Goal: Information Seeking & Learning: Check status

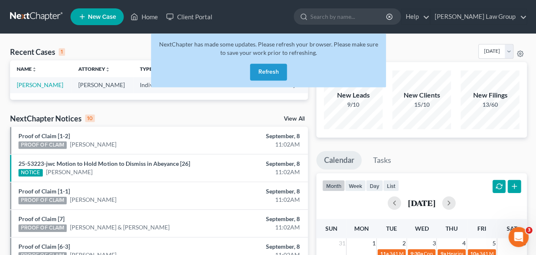
click at [273, 70] on button "Refresh" at bounding box center [268, 72] width 37 height 17
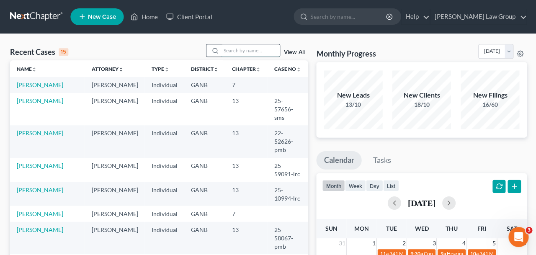
click at [231, 50] on input "search" at bounding box center [250, 50] width 59 height 12
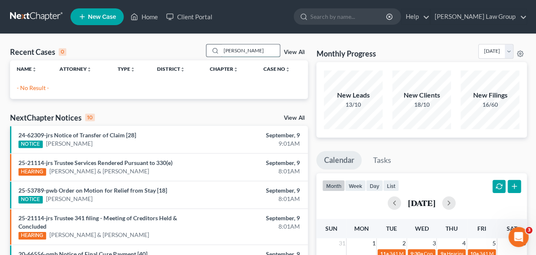
drag, startPoint x: 247, startPoint y: 52, endPoint x: 198, endPoint y: 52, distance: 48.6
click at [221, 52] on input "[PERSON_NAME]" at bounding box center [250, 50] width 59 height 12
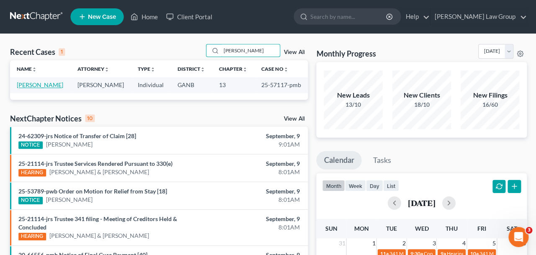
type input "[PERSON_NAME]"
click at [57, 88] on link "[PERSON_NAME]" at bounding box center [40, 84] width 46 height 7
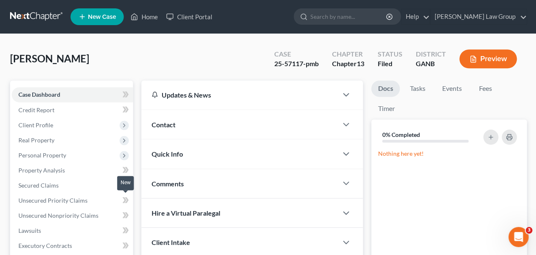
scroll to position [226, 0]
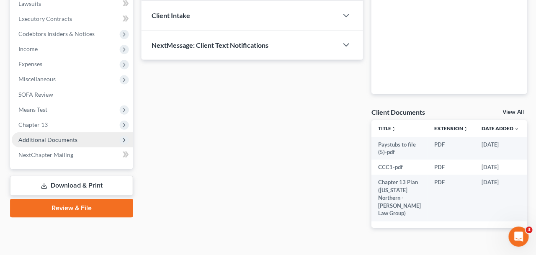
click at [57, 144] on span "Additional Documents" at bounding box center [72, 139] width 121 height 15
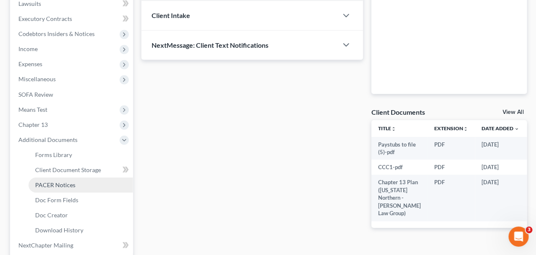
click at [72, 184] on span "PACER Notices" at bounding box center [55, 184] width 40 height 7
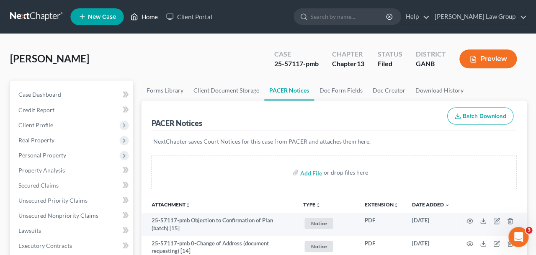
click at [148, 18] on link "Home" at bounding box center [144, 16] width 36 height 15
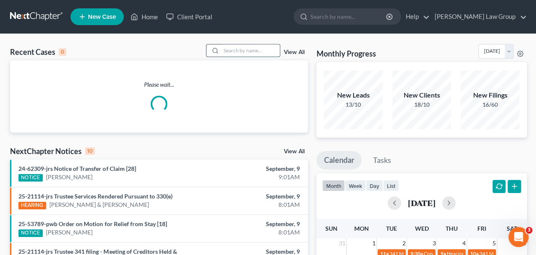
click at [265, 49] on input "search" at bounding box center [250, 50] width 59 height 12
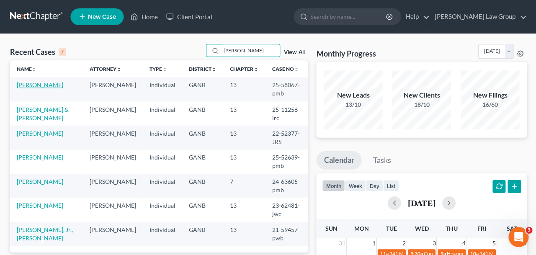
type input "[PERSON_NAME]"
click at [47, 88] on link "[PERSON_NAME]" at bounding box center [40, 84] width 46 height 7
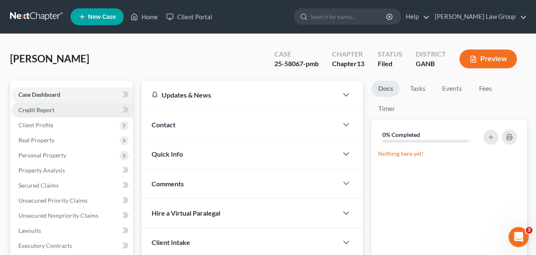
click at [68, 112] on link "Credit Report" at bounding box center [72, 109] width 121 height 15
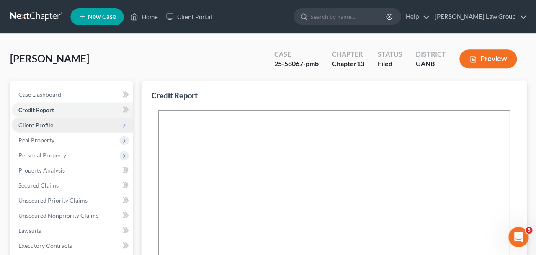
click at [52, 125] on span "Client Profile" at bounding box center [72, 124] width 121 height 15
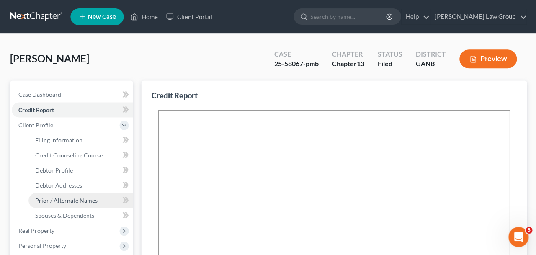
click at [90, 198] on span "Prior / Alternate Names" at bounding box center [66, 199] width 62 height 7
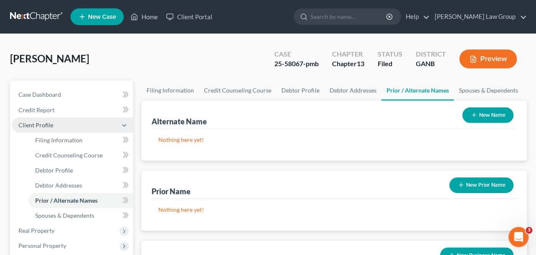
click at [85, 129] on span "Client Profile" at bounding box center [72, 124] width 121 height 15
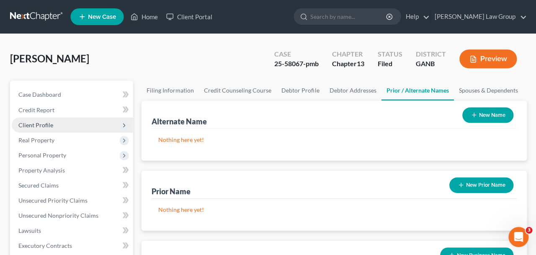
click at [82, 126] on span "Client Profile" at bounding box center [72, 124] width 121 height 15
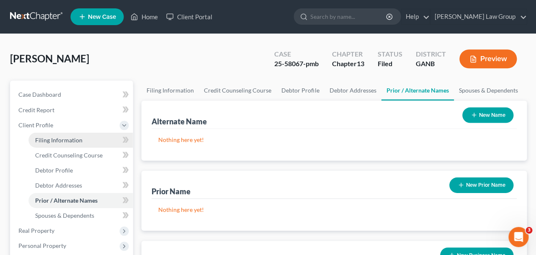
click at [83, 136] on link "Filing Information" at bounding box center [80, 139] width 104 height 15
select select "1"
select select "0"
select select "3"
select select "19"
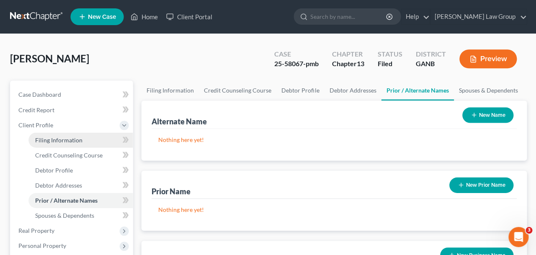
select select "0"
select select "10"
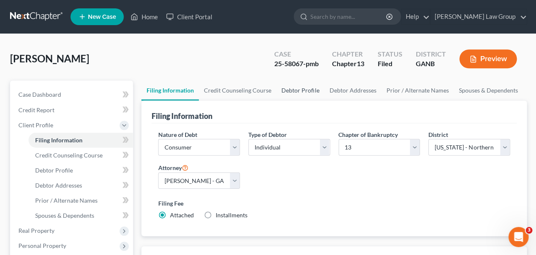
click at [294, 91] on link "Debtor Profile" at bounding box center [300, 90] width 48 height 20
select select "1"
select select "3"
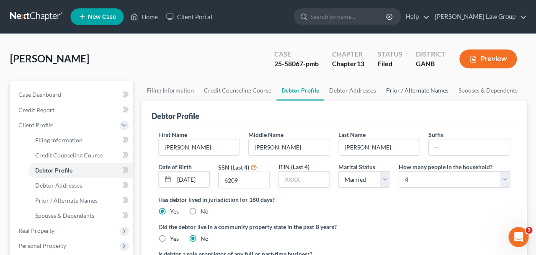
click at [416, 88] on link "Prior / Alternate Names" at bounding box center [416, 90] width 72 height 20
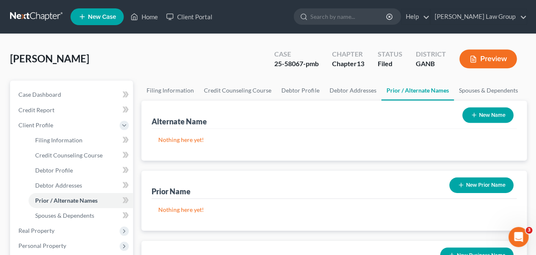
click at [480, 121] on button "New Name" at bounding box center [486, 114] width 51 height 15
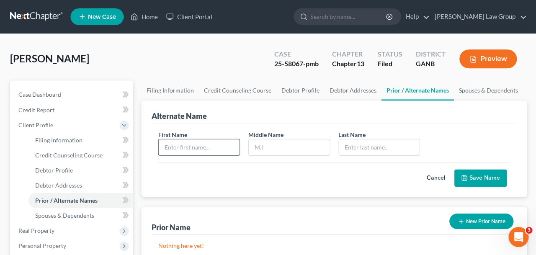
click at [222, 139] on input "text" at bounding box center [198, 147] width 81 height 16
type input "[PERSON_NAME]"
click at [357, 152] on input "text" at bounding box center [378, 147] width 81 height 16
type input "Grant"
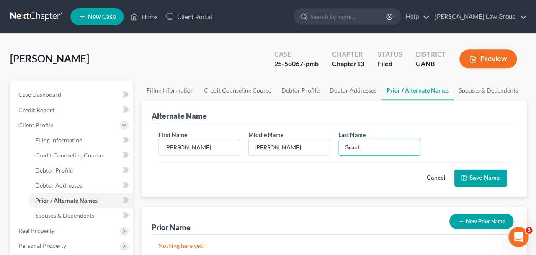
click at [472, 176] on button "Save Name" at bounding box center [480, 178] width 52 height 18
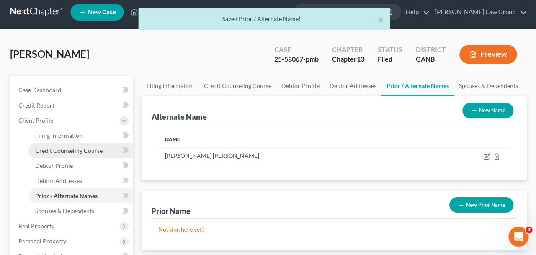
scroll to position [310, 0]
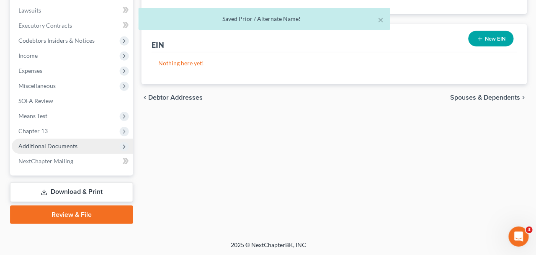
click at [63, 150] on span "Additional Documents" at bounding box center [72, 146] width 121 height 15
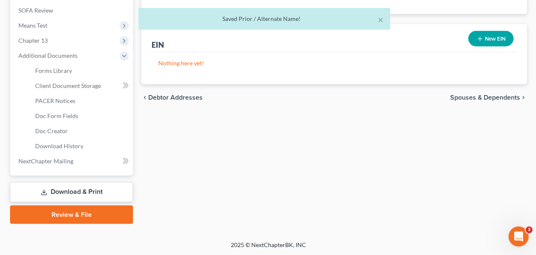
click at [76, 196] on link "Download & Print" at bounding box center [71, 193] width 123 height 20
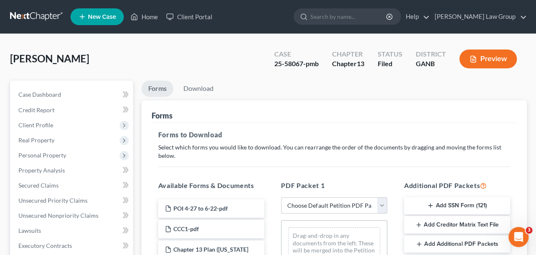
click at [281, 197] on select "Choose Default Petition PDF Packet Complete Bankruptcy Petition (all forms and …" at bounding box center [334, 205] width 106 height 17
select select "2"
click option "Amended Forms" at bounding box center [0, 0] width 0 height 0
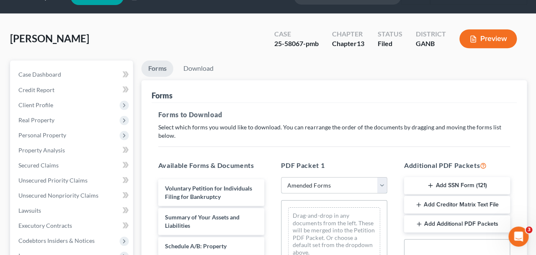
scroll to position [109, 0]
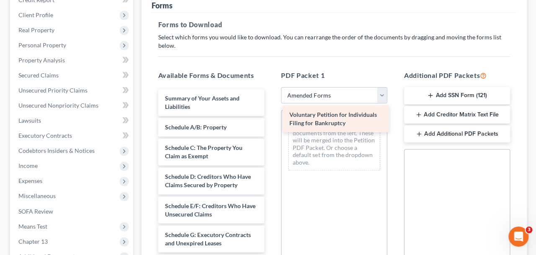
drag, startPoint x: 200, startPoint y: 107, endPoint x: 325, endPoint y: 124, distance: 125.5
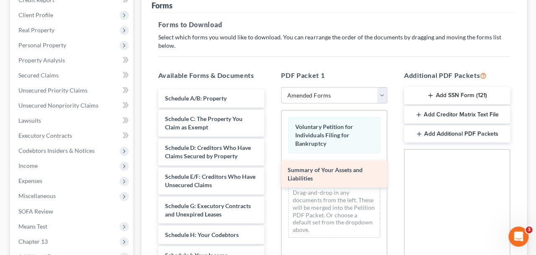
drag, startPoint x: 182, startPoint y: 110, endPoint x: 306, endPoint y: 180, distance: 142.2
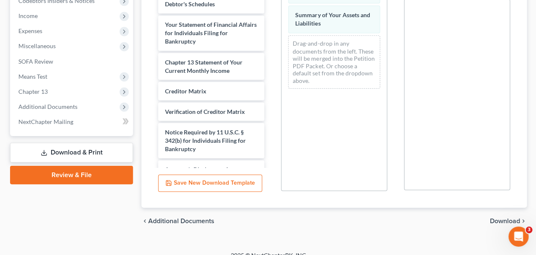
scroll to position [270, 0]
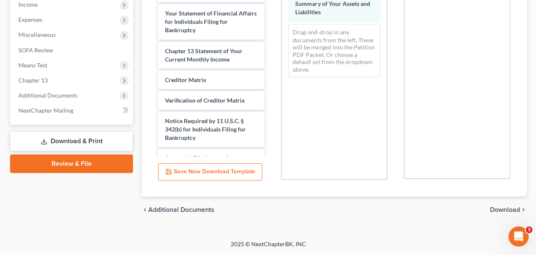
click at [506, 214] on div "chevron_left Additional Documents Download chevron_right" at bounding box center [333, 210] width 385 height 27
click at [506, 210] on span "Download" at bounding box center [504, 210] width 30 height 7
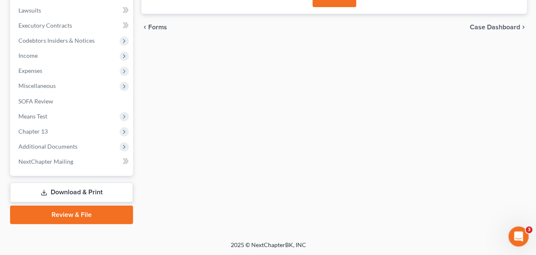
scroll to position [90, 0]
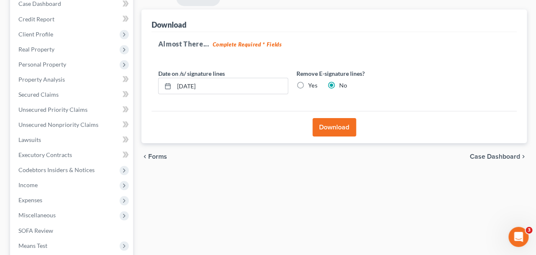
click at [327, 123] on button "Download" at bounding box center [334, 127] width 44 height 18
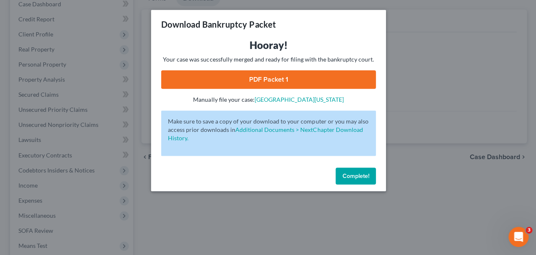
click at [288, 78] on link "PDF Packet 1" at bounding box center [268, 79] width 214 height 18
click at [358, 183] on button "Complete!" at bounding box center [355, 176] width 40 height 17
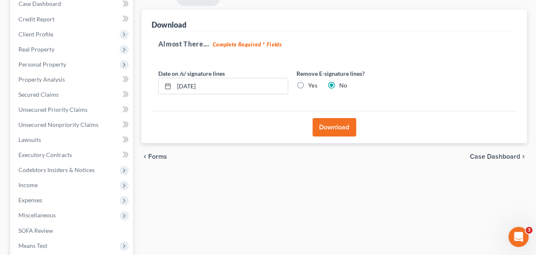
scroll to position [0, 0]
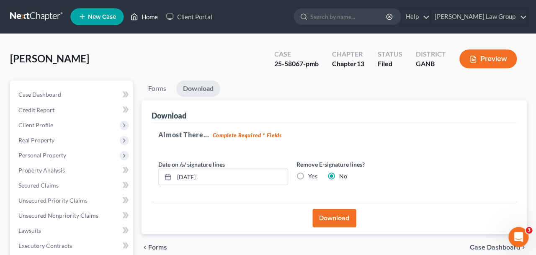
click at [144, 14] on link "Home" at bounding box center [144, 16] width 36 height 15
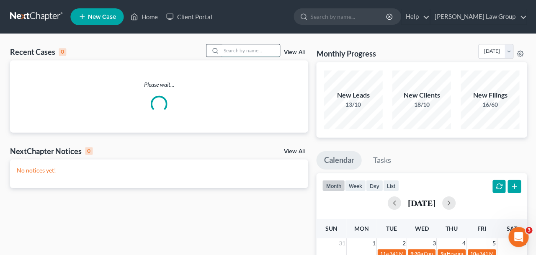
click at [250, 53] on input "search" at bounding box center [250, 50] width 59 height 12
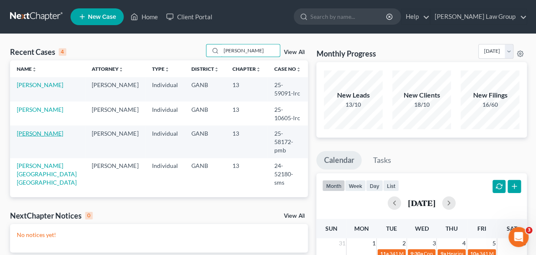
type input "[PERSON_NAME]"
click at [41, 129] on link "[PERSON_NAME]" at bounding box center [40, 132] width 46 height 7
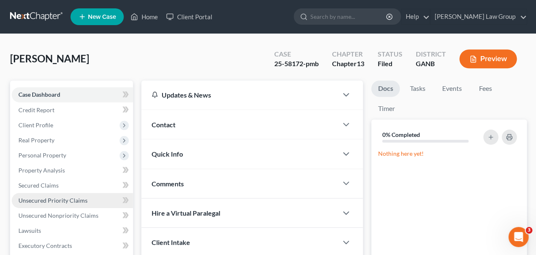
scroll to position [236, 0]
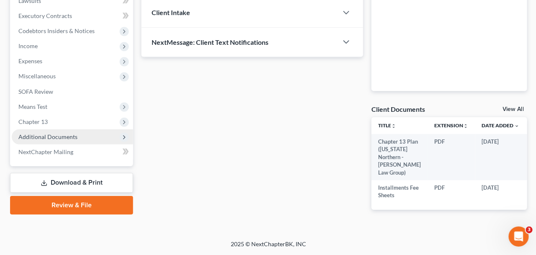
click at [66, 133] on span "Additional Documents" at bounding box center [47, 136] width 59 height 7
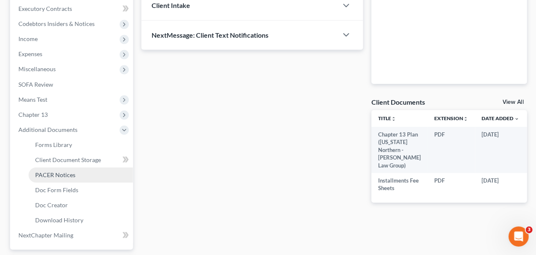
click at [73, 174] on span "PACER Notices" at bounding box center [55, 174] width 40 height 7
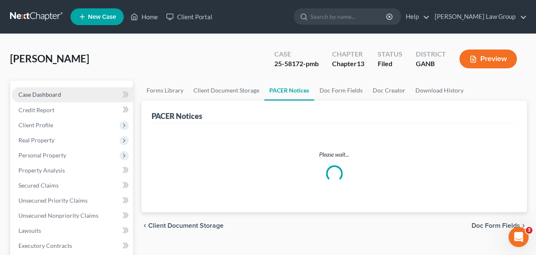
click at [54, 89] on link "Case Dashboard" at bounding box center [72, 94] width 121 height 15
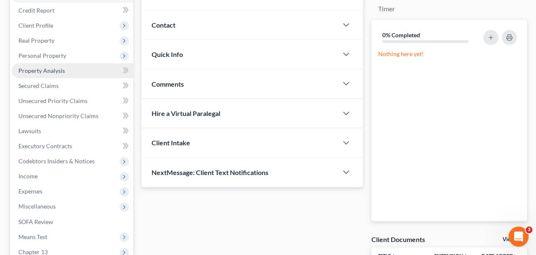
scroll to position [236, 0]
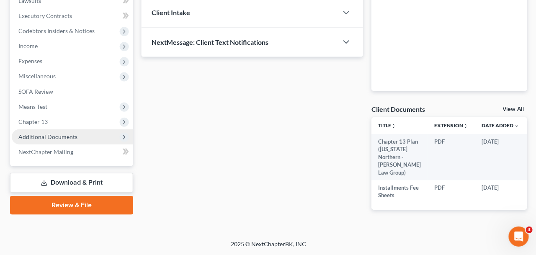
click at [57, 133] on span "Additional Documents" at bounding box center [47, 136] width 59 height 7
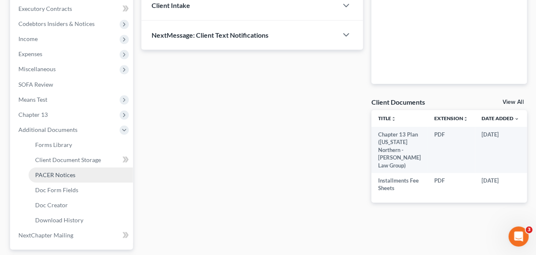
click at [59, 172] on span "PACER Notices" at bounding box center [55, 174] width 40 height 7
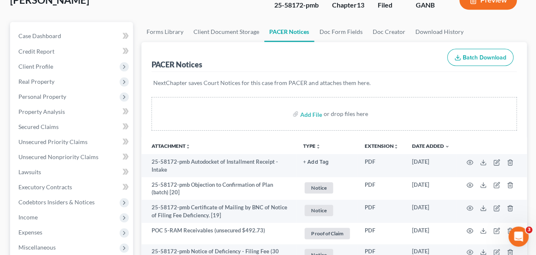
scroll to position [66, 0]
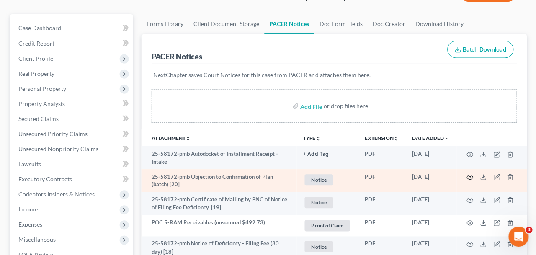
click at [469, 175] on icon "button" at bounding box center [469, 177] width 7 height 7
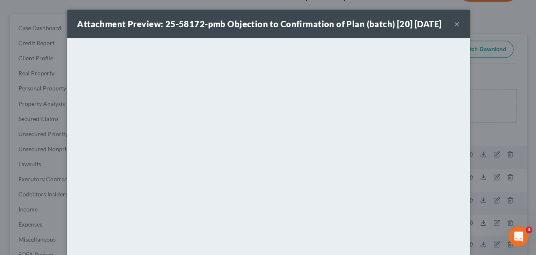
click at [456, 29] on button "×" at bounding box center [456, 24] width 6 height 10
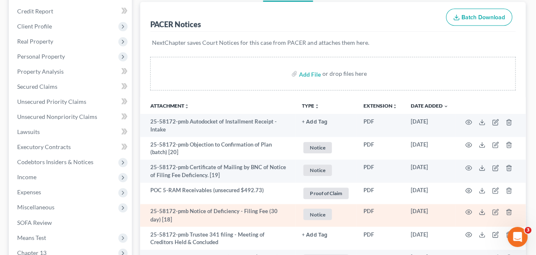
scroll to position [98, 0]
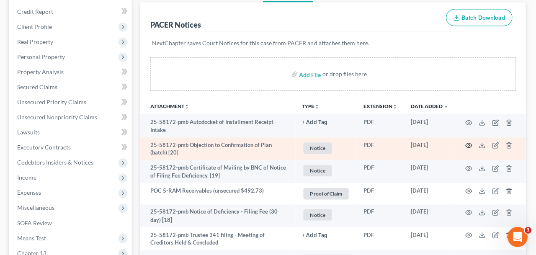
click at [469, 145] on icon "button" at bounding box center [469, 145] width 7 height 7
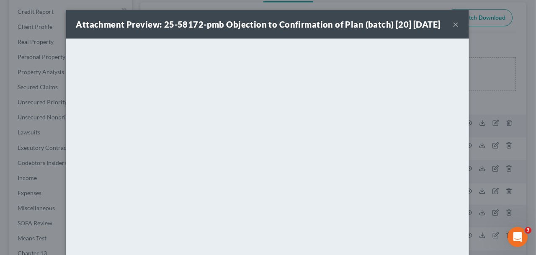
click at [457, 29] on button "×" at bounding box center [456, 24] width 6 height 10
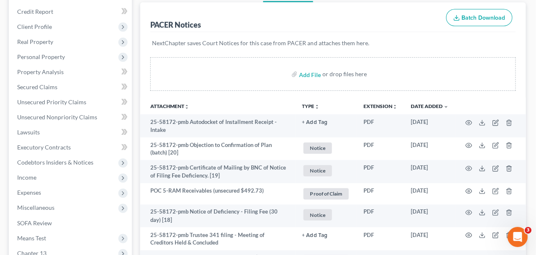
scroll to position [0, 0]
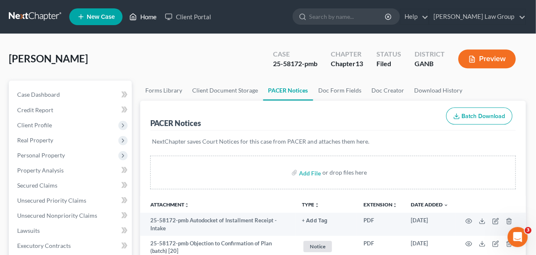
click at [140, 15] on link "Home" at bounding box center [144, 16] width 36 height 15
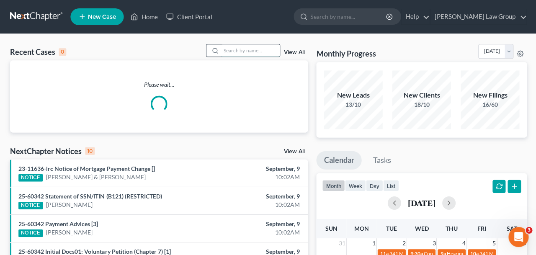
click at [248, 53] on input "search" at bounding box center [250, 50] width 59 height 12
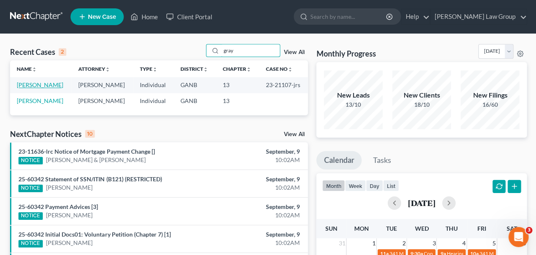
type input "gray"
click at [33, 85] on link "[PERSON_NAME]" at bounding box center [40, 84] width 46 height 7
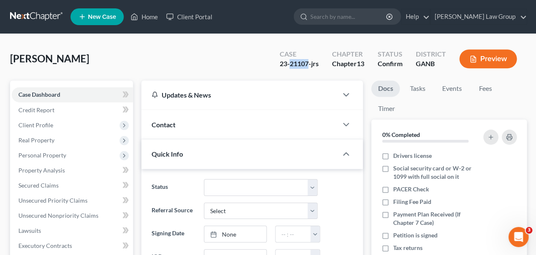
drag, startPoint x: 307, startPoint y: 63, endPoint x: 289, endPoint y: 62, distance: 18.0
click at [289, 62] on div "23-21107-jrs" at bounding box center [298, 64] width 39 height 10
copy div "21107"
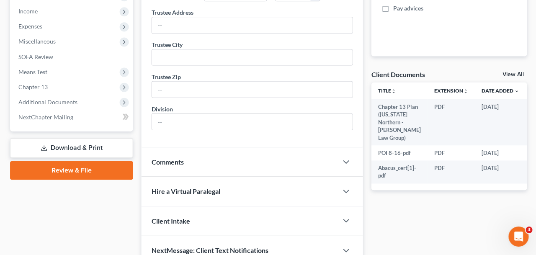
scroll to position [279, 0]
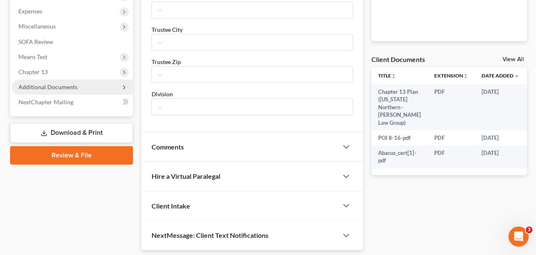
click at [47, 90] on span "Additional Documents" at bounding box center [72, 87] width 121 height 15
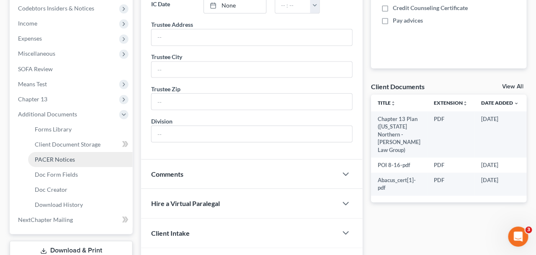
scroll to position [292, 0]
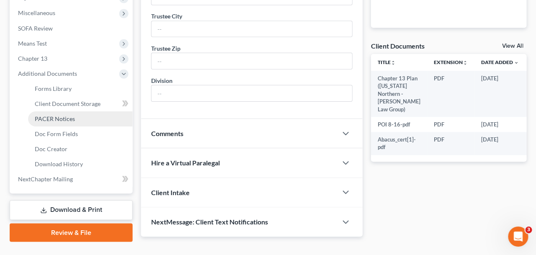
click at [53, 115] on span "PACER Notices" at bounding box center [55, 118] width 40 height 7
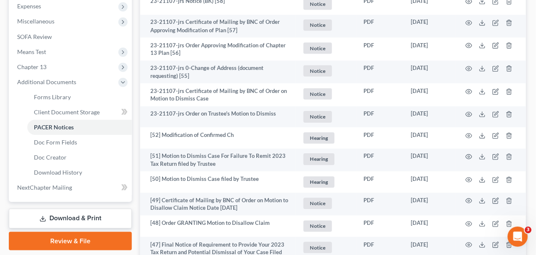
scroll to position [285, 0]
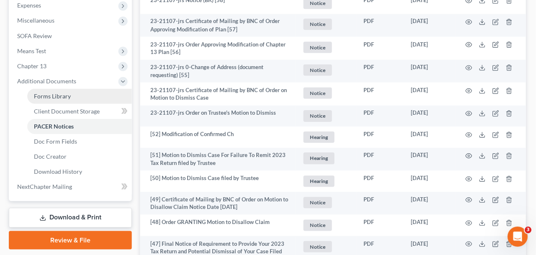
click at [72, 64] on span "Chapter 13" at bounding box center [72, 66] width 121 height 15
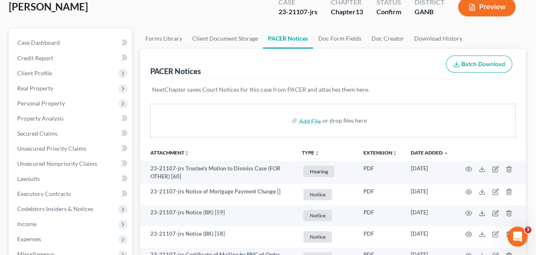
scroll to position [144, 0]
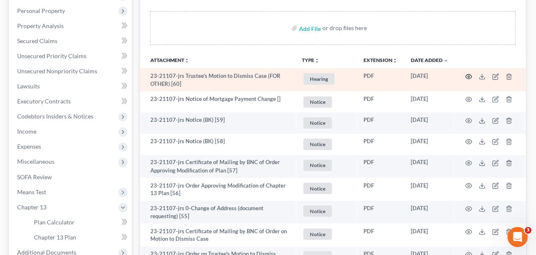
click at [469, 76] on circle "button" at bounding box center [469, 77] width 2 height 2
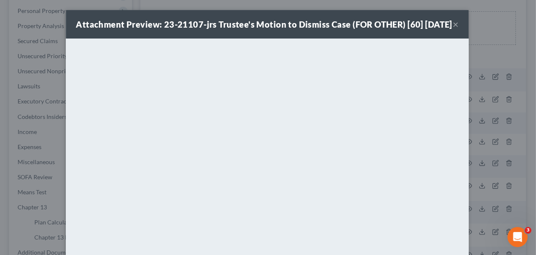
click at [455, 28] on button "×" at bounding box center [456, 24] width 6 height 10
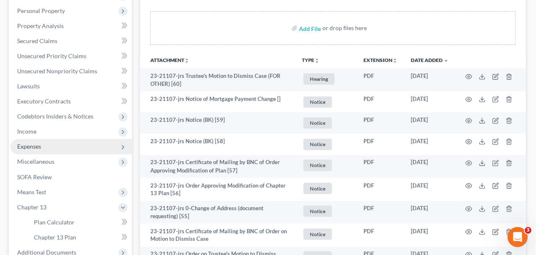
click at [21, 144] on span "Expenses" at bounding box center [30, 146] width 24 height 7
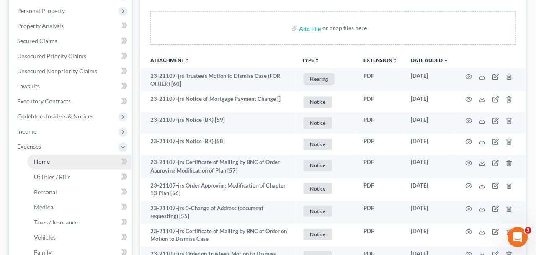
click at [64, 158] on link "Home" at bounding box center [80, 161] width 104 height 15
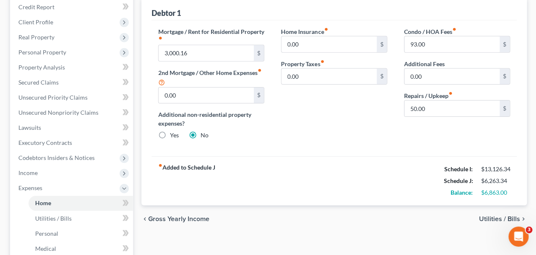
scroll to position [113, 0]
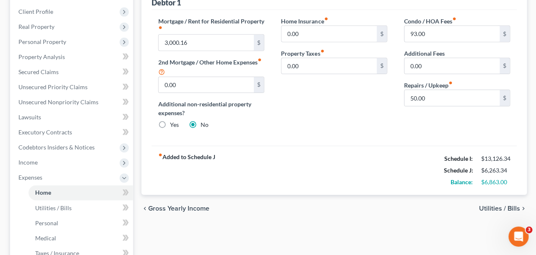
click at [487, 209] on span "Utilities / Bills" at bounding box center [498, 208] width 41 height 7
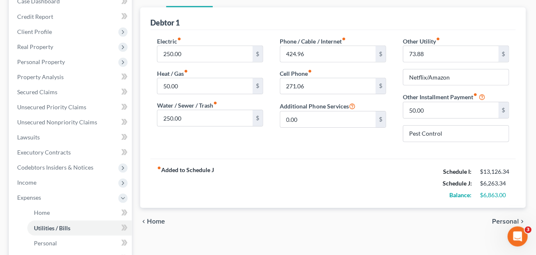
scroll to position [95, 0]
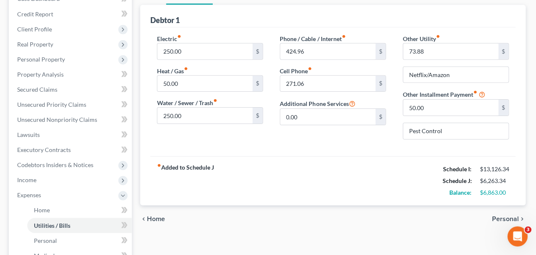
click at [492, 216] on div "chevron_left Home Personal chevron_right" at bounding box center [333, 219] width 385 height 27
click at [505, 217] on span "Personal" at bounding box center [505, 219] width 27 height 7
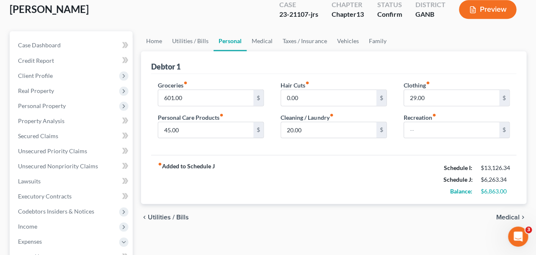
scroll to position [59, 0]
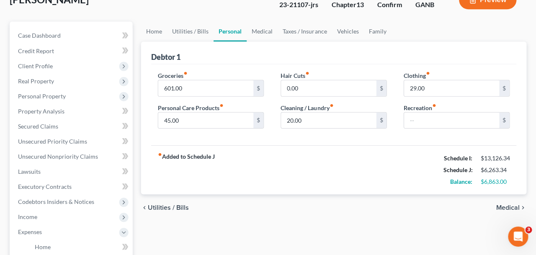
click at [508, 209] on span "Medical" at bounding box center [507, 207] width 23 height 7
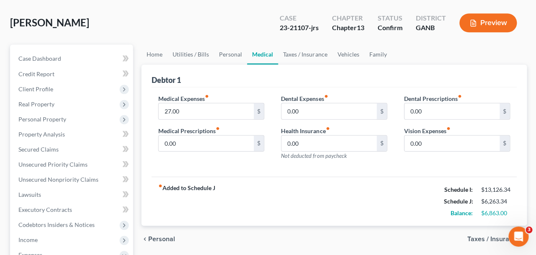
scroll to position [44, 0]
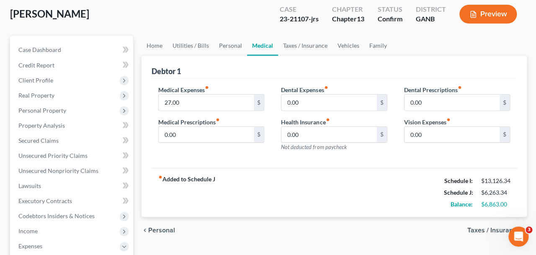
click at [479, 231] on span "Taxes / Insurance" at bounding box center [492, 230] width 53 height 7
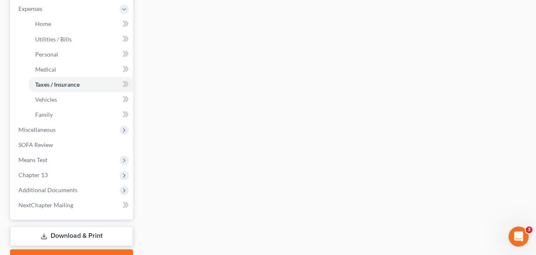
scroll to position [146, 0]
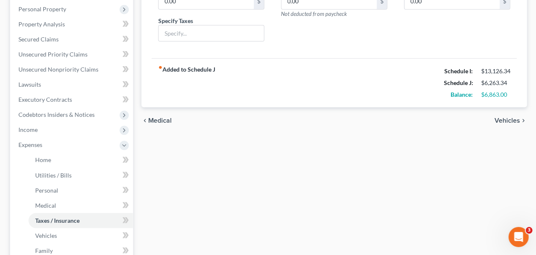
click at [498, 122] on span "Vehicles" at bounding box center [507, 120] width 26 height 7
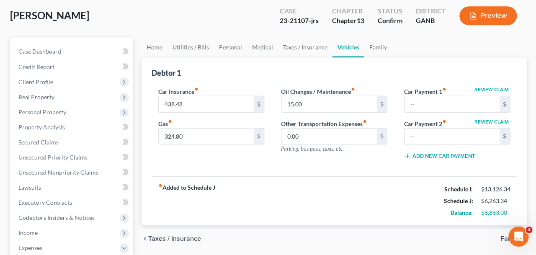
scroll to position [107, 0]
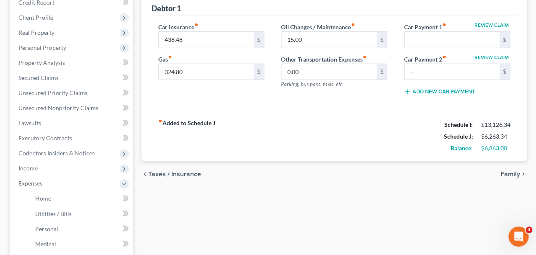
click at [174, 178] on span "Taxes / Insurance" at bounding box center [174, 174] width 53 height 7
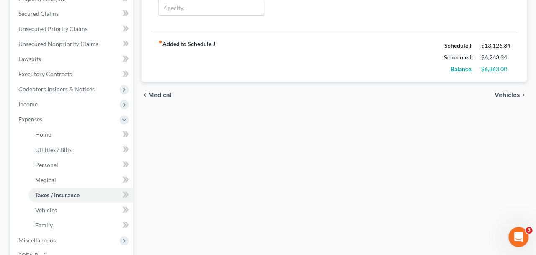
click at [163, 97] on span "Medical" at bounding box center [159, 95] width 23 height 7
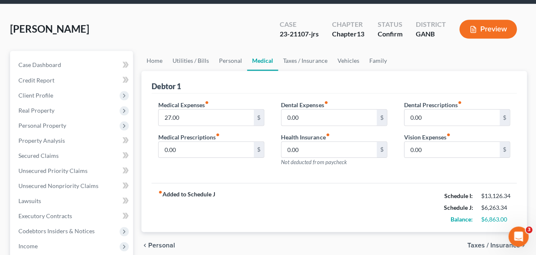
scroll to position [80, 0]
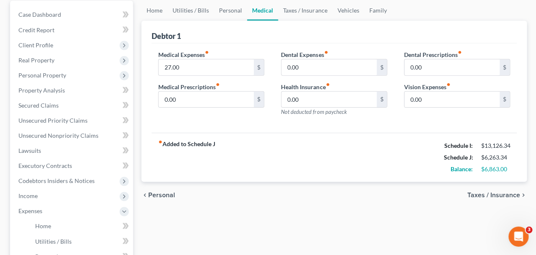
click at [166, 192] on span "Personal" at bounding box center [161, 195] width 27 height 7
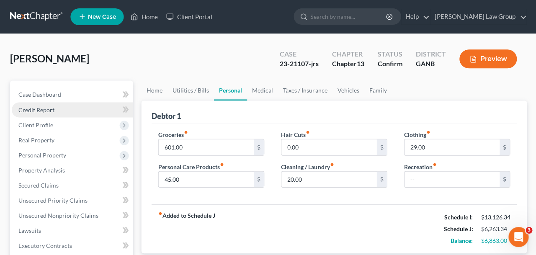
click at [56, 114] on link "Credit Report" at bounding box center [72, 109] width 121 height 15
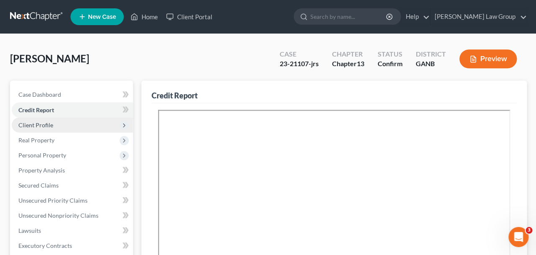
click at [55, 126] on span "Client Profile" at bounding box center [72, 124] width 121 height 15
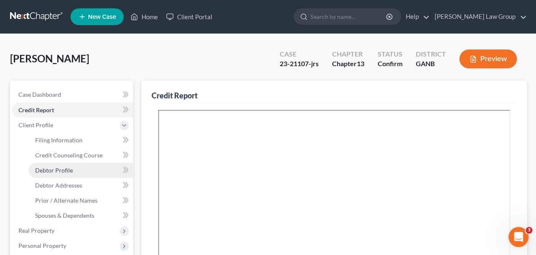
click at [77, 173] on link "Debtor Profile" at bounding box center [80, 169] width 104 height 15
select select "0"
select select "1"
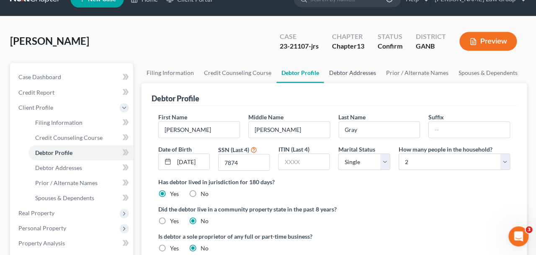
scroll to position [17, 0]
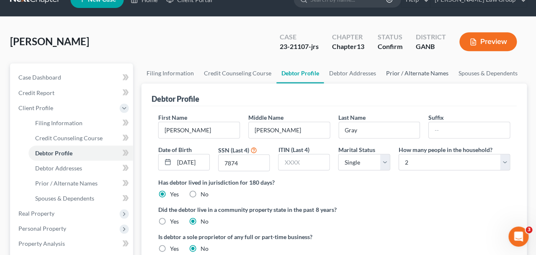
click at [416, 75] on link "Prior / Alternate Names" at bounding box center [416, 74] width 72 height 20
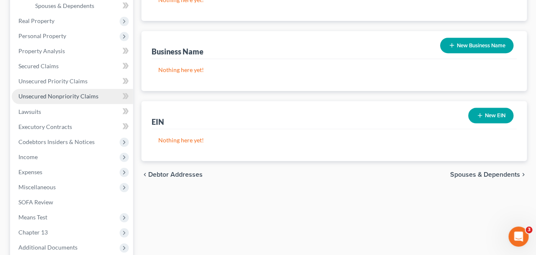
scroll to position [254, 0]
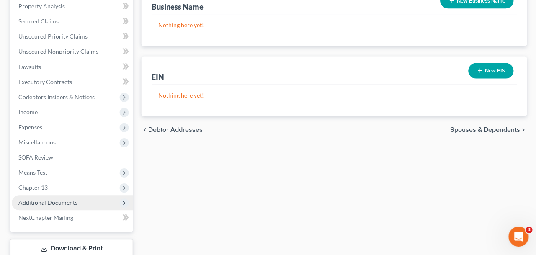
click at [69, 203] on span "Additional Documents" at bounding box center [47, 202] width 59 height 7
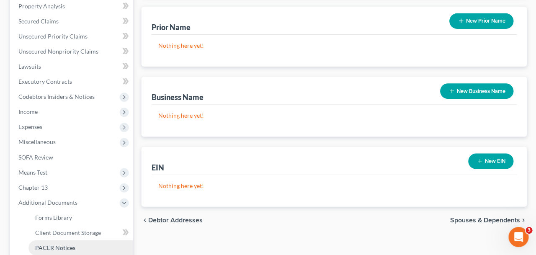
scroll to position [186, 0]
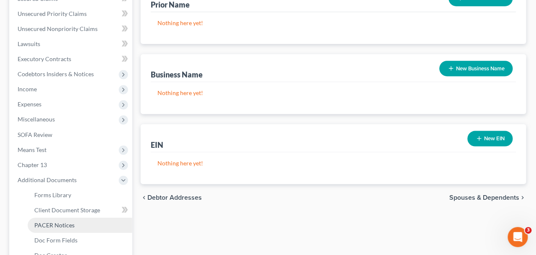
click at [68, 223] on span "PACER Notices" at bounding box center [55, 224] width 40 height 7
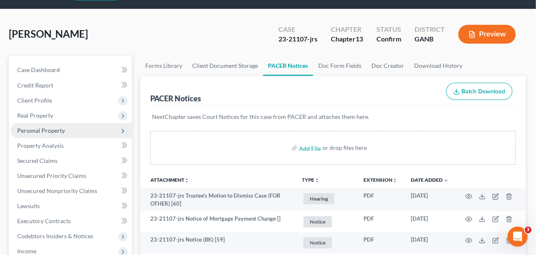
scroll to position [25, 0]
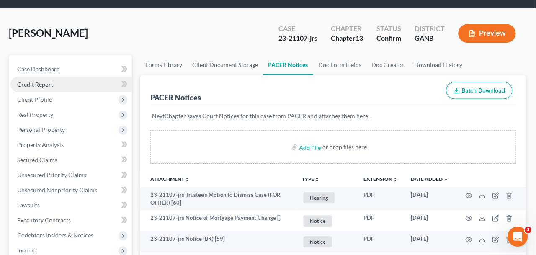
click at [36, 87] on span "Credit Report" at bounding box center [36, 84] width 36 height 7
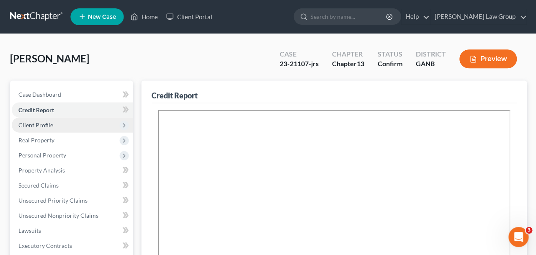
click at [51, 129] on span "Client Profile" at bounding box center [72, 124] width 121 height 15
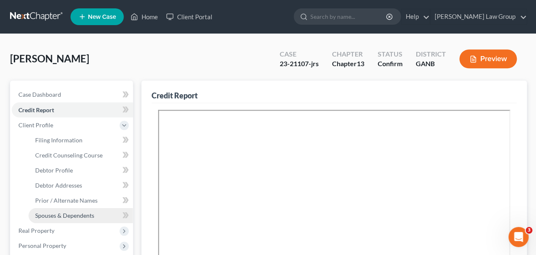
click at [74, 211] on link "Spouses & Dependents" at bounding box center [80, 215] width 104 height 15
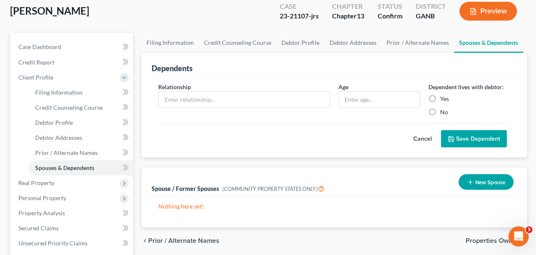
scroll to position [47, 0]
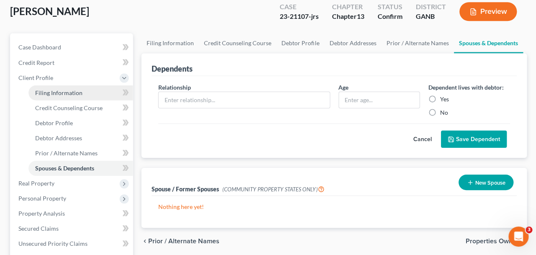
click at [46, 93] on span "Filing Information" at bounding box center [58, 92] width 47 height 7
select select "1"
select select "0"
select select "3"
select select "19"
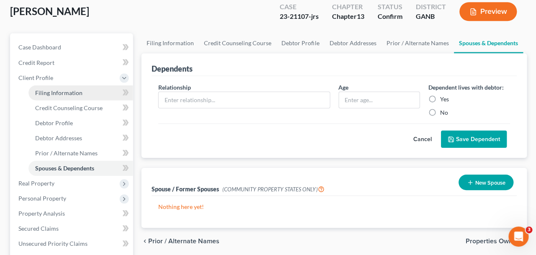
select select "0"
select select "10"
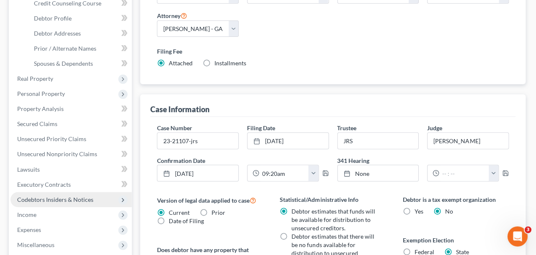
scroll to position [194, 0]
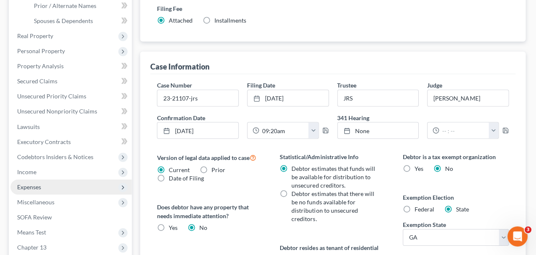
click at [89, 187] on span "Expenses" at bounding box center [72, 187] width 121 height 15
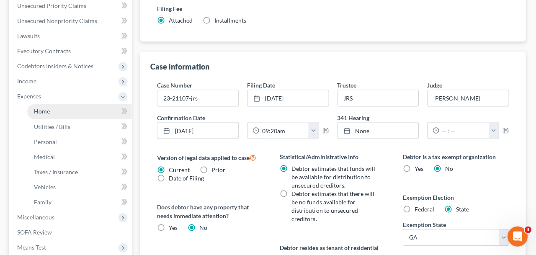
click at [73, 106] on link "Home" at bounding box center [80, 111] width 104 height 15
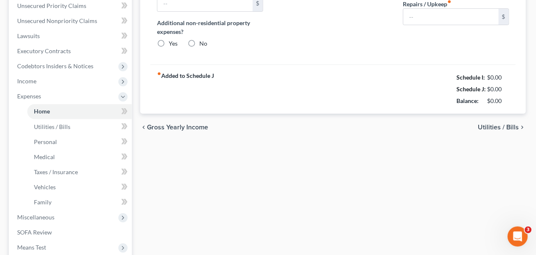
type input "3,000.16"
type input "0.00"
radio input "true"
type input "0.00"
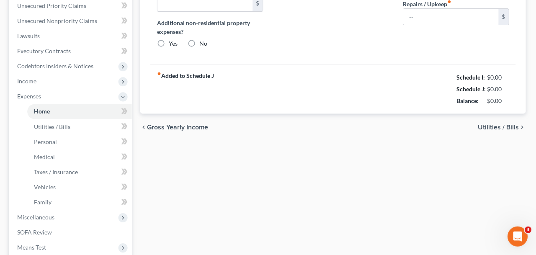
type input "93.00"
type input "0.00"
type input "50.00"
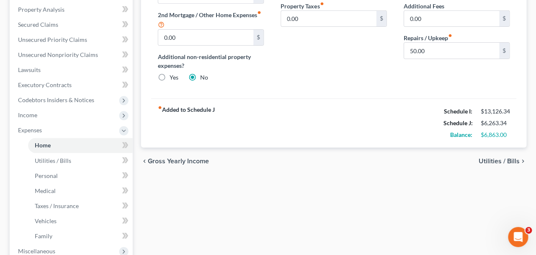
scroll to position [160, 0]
click at [484, 161] on span "Utilities / Bills" at bounding box center [498, 161] width 41 height 7
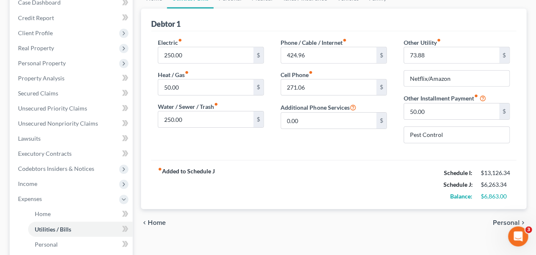
scroll to position [92, 0]
click at [502, 221] on span "Personal" at bounding box center [505, 222] width 27 height 7
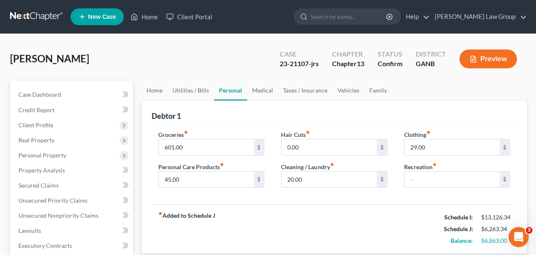
scroll to position [99, 0]
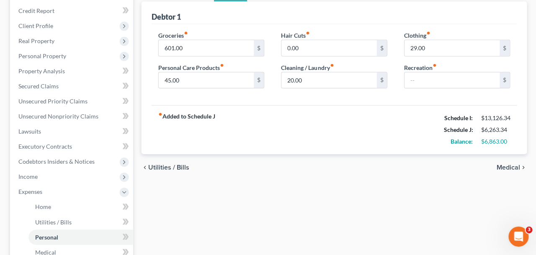
click at [502, 166] on span "Medical" at bounding box center [507, 167] width 23 height 7
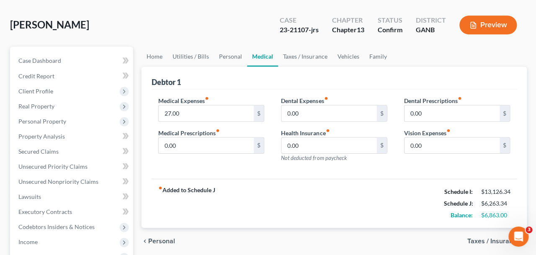
scroll to position [49, 0]
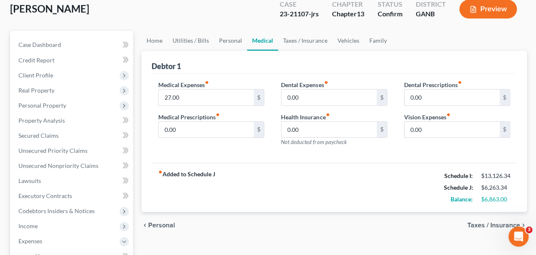
click at [486, 222] on span "Taxes / Insurance" at bounding box center [492, 225] width 53 height 7
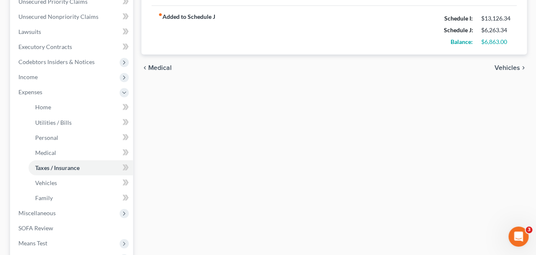
scroll to position [197, 0]
click at [160, 69] on span "Medical" at bounding box center [159, 69] width 23 height 7
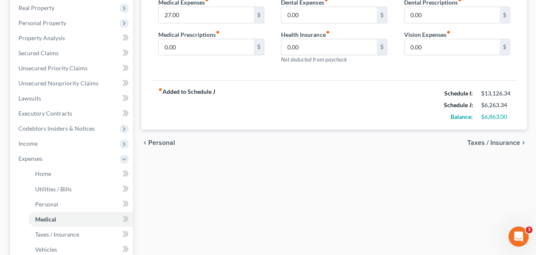
scroll to position [122, 0]
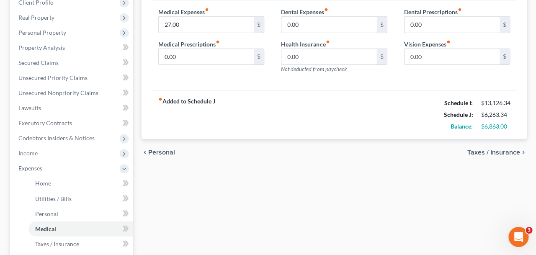
click at [161, 150] on span "Personal" at bounding box center [161, 152] width 27 height 7
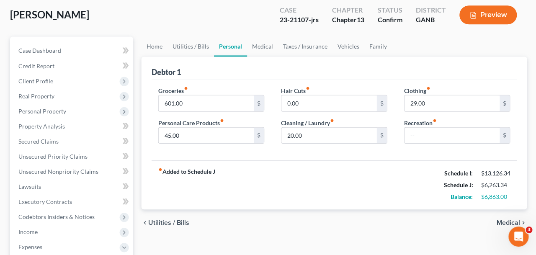
scroll to position [51, 0]
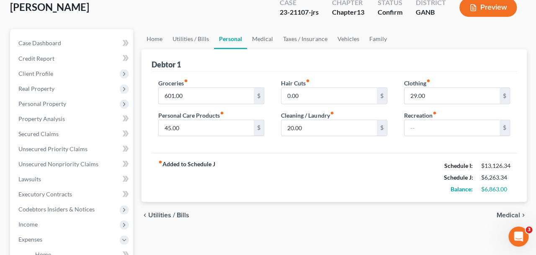
click at [160, 210] on div "chevron_left Utilities / Bills Medical chevron_right" at bounding box center [333, 215] width 385 height 27
click at [161, 214] on span "Utilities / Bills" at bounding box center [168, 215] width 41 height 7
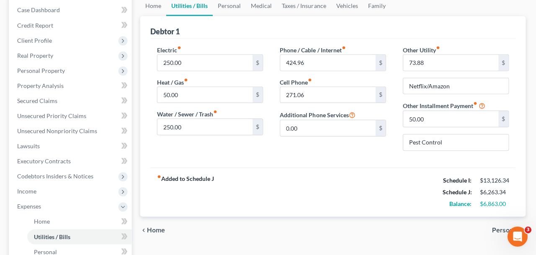
scroll to position [85, 0]
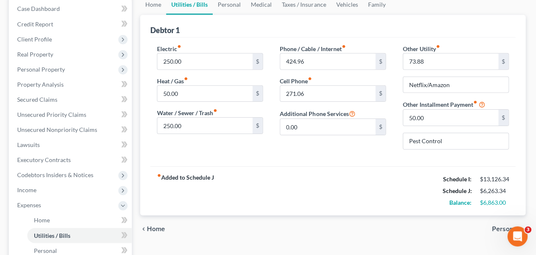
click at [155, 227] on span "Home" at bounding box center [157, 229] width 18 height 7
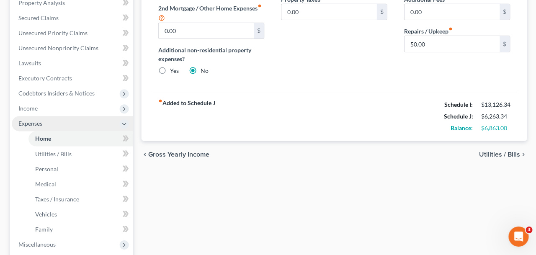
click at [54, 126] on span "Expenses" at bounding box center [72, 123] width 121 height 15
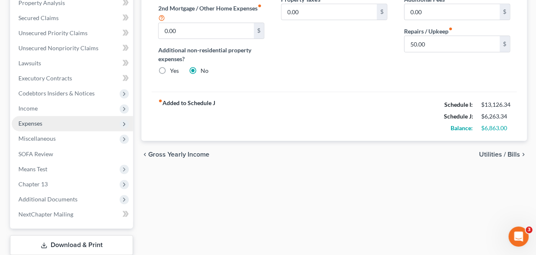
click at [60, 129] on span "Expenses" at bounding box center [72, 123] width 121 height 15
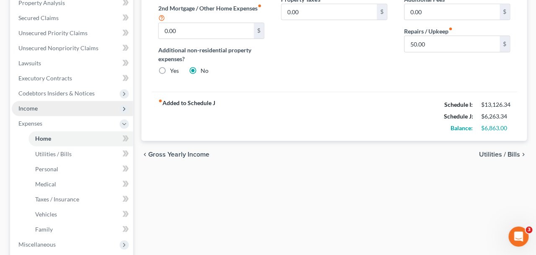
click at [59, 112] on span "Income" at bounding box center [72, 108] width 121 height 15
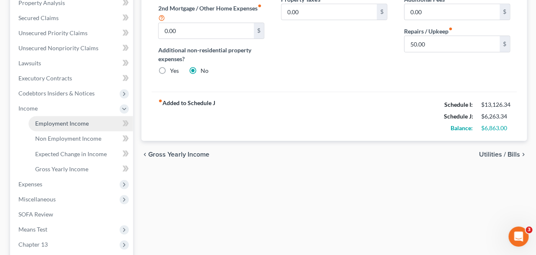
click at [59, 121] on span "Employment Income" at bounding box center [62, 123] width 54 height 7
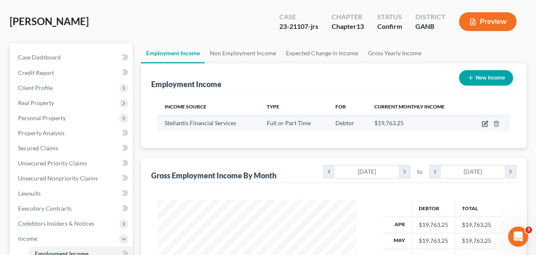
click at [484, 124] on icon "button" at bounding box center [484, 124] width 7 height 7
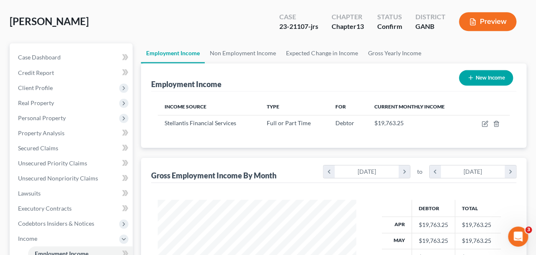
select select "0"
select select "45"
select select "2"
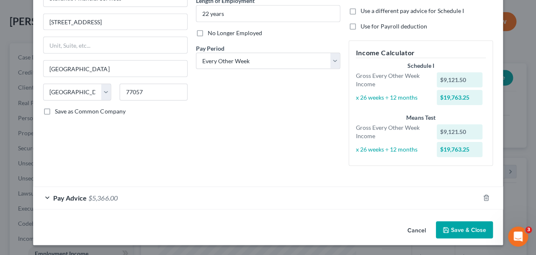
click at [198, 197] on div "Pay Advice $5,366.00" at bounding box center [257, 198] width 446 height 22
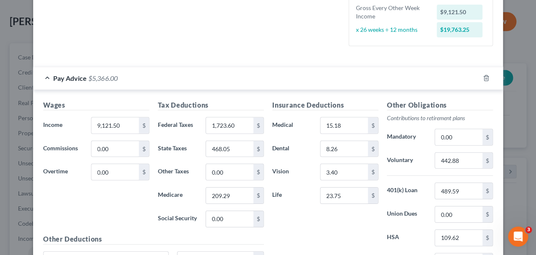
click at [17, 39] on div "Edit Income Source × Employment Type * Select Full or [DEMOGRAPHIC_DATA] Employ…" at bounding box center [268, 127] width 536 height 255
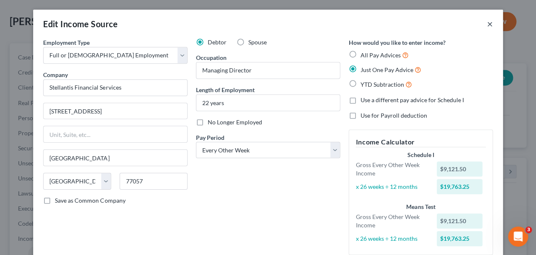
click at [491, 25] on button "×" at bounding box center [490, 24] width 6 height 10
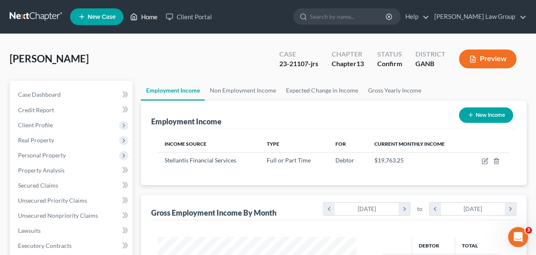
click at [143, 18] on link "Home" at bounding box center [144, 16] width 36 height 15
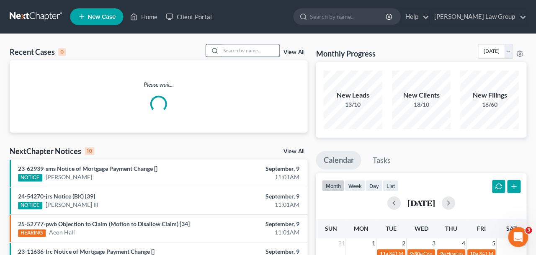
click at [249, 45] on input "search" at bounding box center [250, 50] width 59 height 12
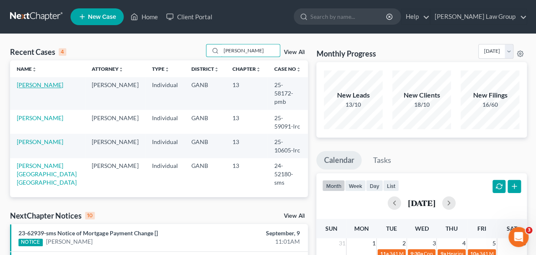
type input "[PERSON_NAME]"
click at [32, 84] on link "[PERSON_NAME]" at bounding box center [40, 84] width 46 height 7
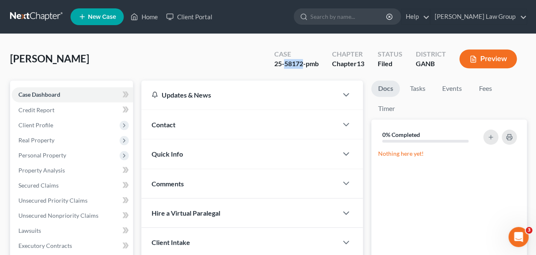
drag, startPoint x: 303, startPoint y: 63, endPoint x: 283, endPoint y: 63, distance: 19.3
click at [283, 63] on div "25-58172-pmb" at bounding box center [295, 64] width 44 height 10
copy div "58172"
click at [139, 23] on link "Home" at bounding box center [144, 16] width 36 height 15
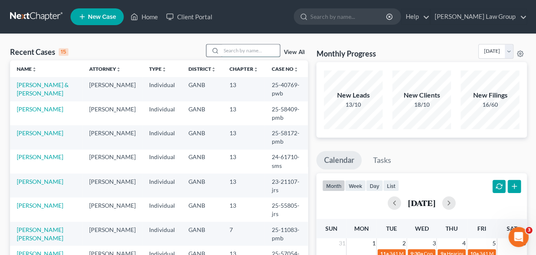
click at [253, 51] on input "search" at bounding box center [250, 50] width 59 height 12
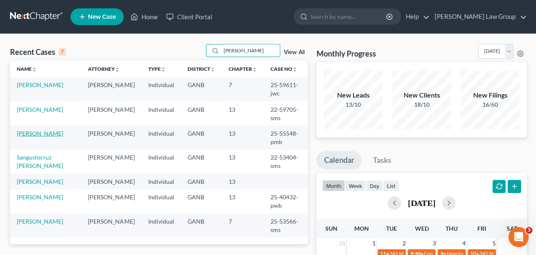
type input "[PERSON_NAME]"
click at [51, 134] on link "[PERSON_NAME]" at bounding box center [40, 132] width 46 height 7
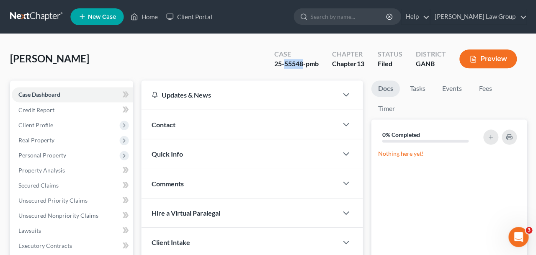
drag, startPoint x: 302, startPoint y: 63, endPoint x: 283, endPoint y: 62, distance: 18.0
click at [283, 62] on div "25-55548-pmb" at bounding box center [295, 64] width 44 height 10
copy div "55548"
click at [443, 87] on link "Events" at bounding box center [451, 88] width 33 height 16
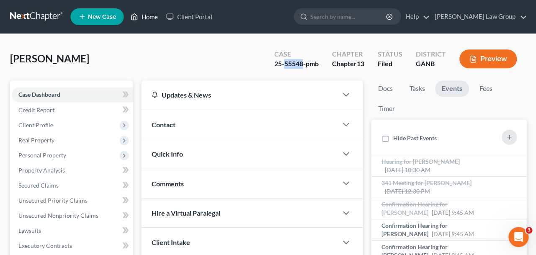
click at [146, 22] on link "Home" at bounding box center [144, 16] width 36 height 15
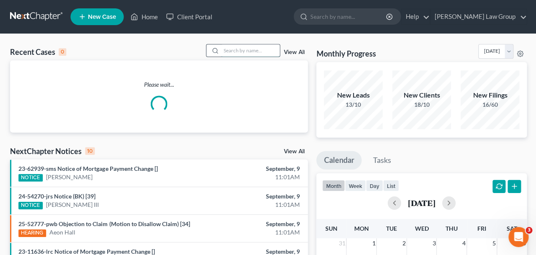
click at [246, 49] on input "search" at bounding box center [250, 50] width 59 height 12
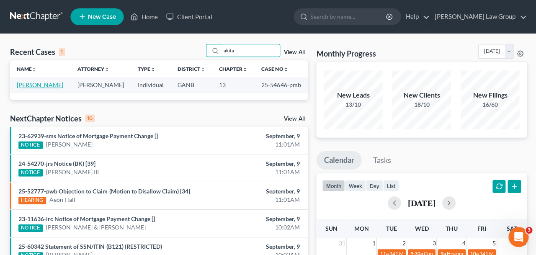
type input "akita"
click at [40, 85] on link "[PERSON_NAME]" at bounding box center [40, 84] width 46 height 7
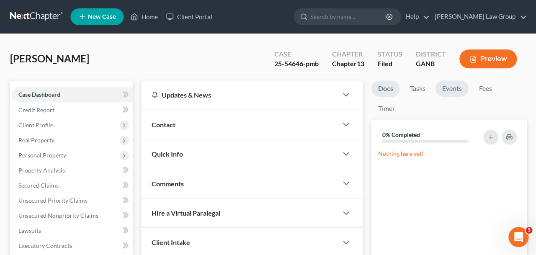
click at [443, 93] on link "Events" at bounding box center [451, 88] width 33 height 16
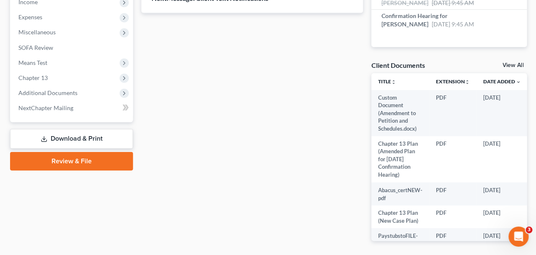
scroll to position [304, 0]
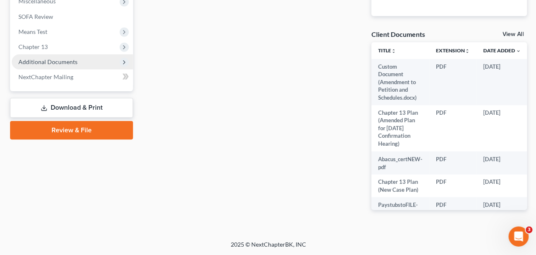
click at [72, 68] on span "Additional Documents" at bounding box center [72, 62] width 121 height 15
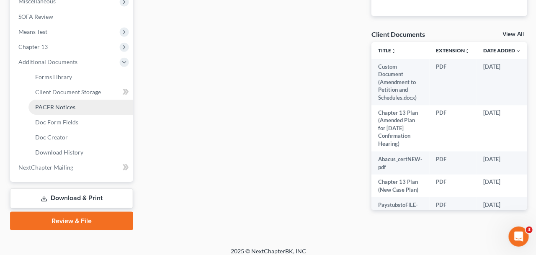
click at [72, 110] on span "PACER Notices" at bounding box center [55, 107] width 40 height 7
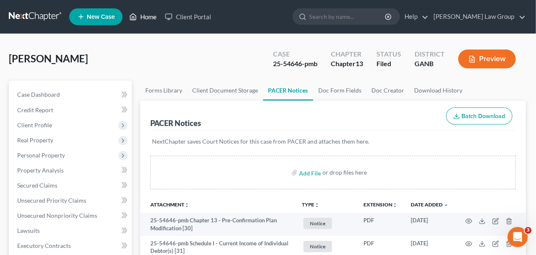
click at [146, 18] on link "Home" at bounding box center [144, 16] width 36 height 15
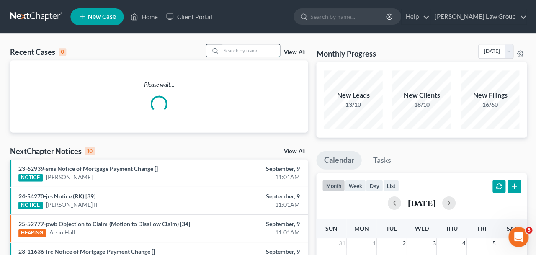
click at [226, 54] on input "search" at bounding box center [250, 50] width 59 height 12
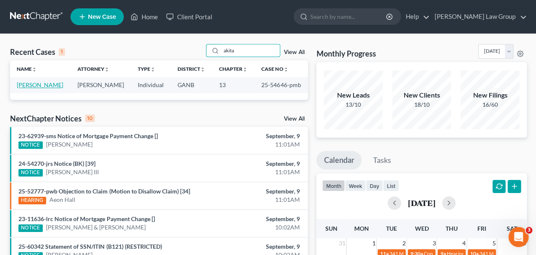
type input "akita"
click at [50, 87] on link "[PERSON_NAME]" at bounding box center [40, 84] width 46 height 7
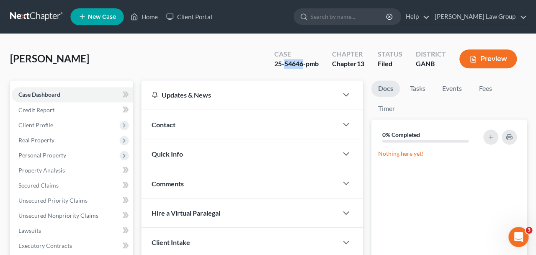
drag, startPoint x: 301, startPoint y: 66, endPoint x: 283, endPoint y: 66, distance: 18.0
click at [283, 66] on div "25-54646-pmb" at bounding box center [295, 64] width 44 height 10
copy div "54646"
click at [139, 13] on link "Home" at bounding box center [144, 16] width 36 height 15
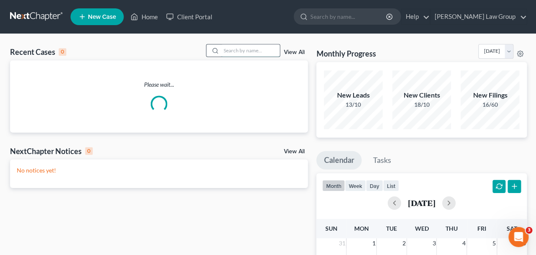
click at [237, 51] on input "search" at bounding box center [250, 50] width 59 height 12
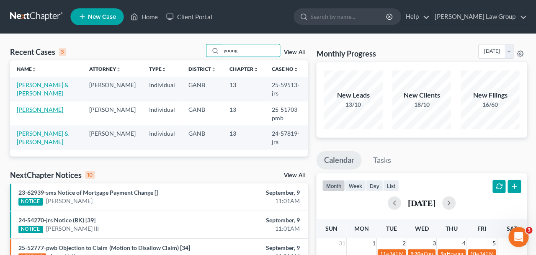
type input "young"
click at [38, 108] on link "[PERSON_NAME]" at bounding box center [40, 109] width 46 height 7
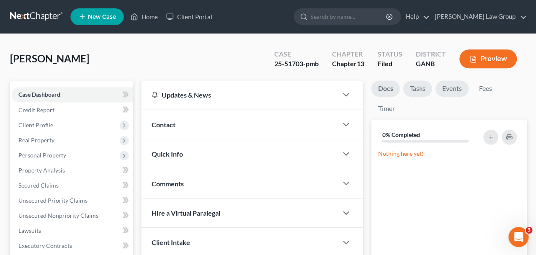
click at [436, 90] on link "Events" at bounding box center [451, 88] width 33 height 16
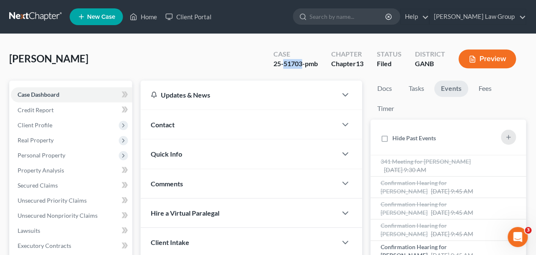
drag, startPoint x: 302, startPoint y: 62, endPoint x: 284, endPoint y: 63, distance: 17.2
click at [284, 63] on div "25-51703-pmb" at bounding box center [295, 64] width 44 height 10
copy div "51703"
click at [130, 12] on link "Home" at bounding box center [144, 16] width 36 height 15
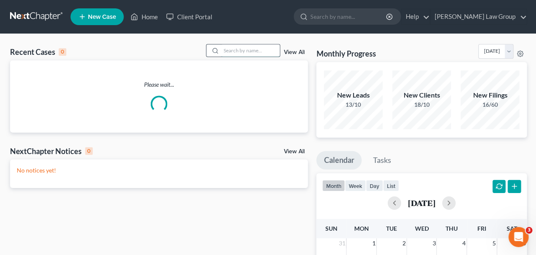
click at [223, 45] on input "search" at bounding box center [250, 50] width 59 height 12
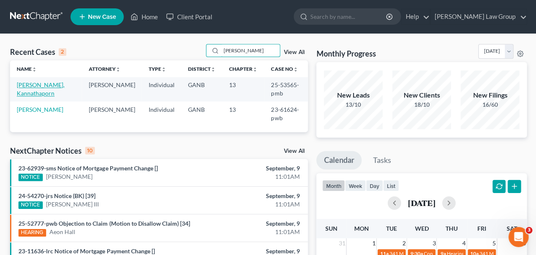
type input "[PERSON_NAME]"
click at [58, 82] on link "[PERSON_NAME], Kannathaporn" at bounding box center [41, 88] width 48 height 15
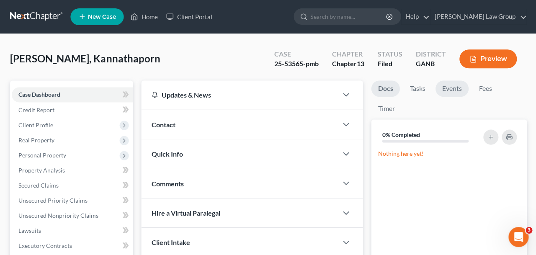
click at [454, 89] on link "Events" at bounding box center [451, 88] width 33 height 16
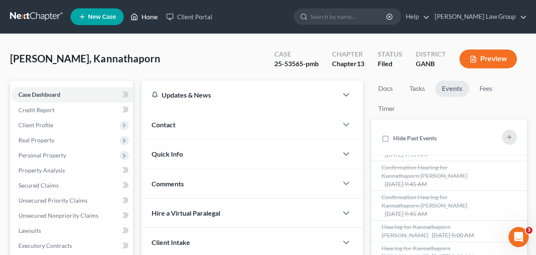
click at [142, 13] on link "Home" at bounding box center [144, 16] width 36 height 15
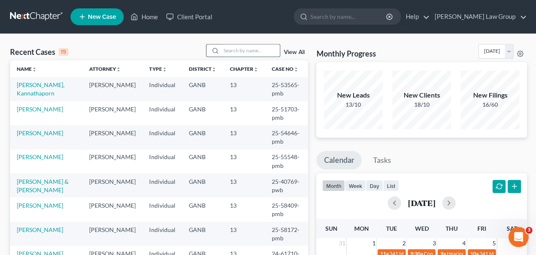
click at [235, 53] on input "search" at bounding box center [250, 50] width 59 height 12
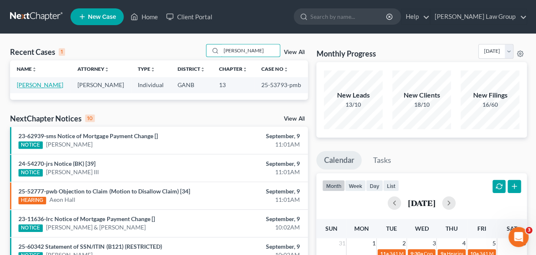
type input "[PERSON_NAME]"
click at [44, 82] on link "[PERSON_NAME]" at bounding box center [40, 84] width 46 height 7
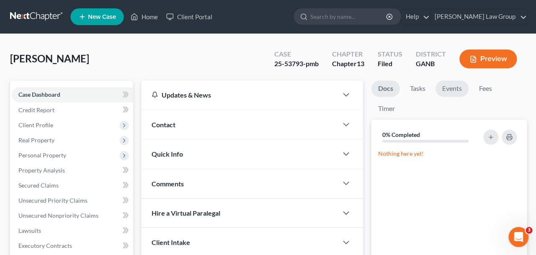
click at [454, 96] on link "Events" at bounding box center [451, 88] width 33 height 16
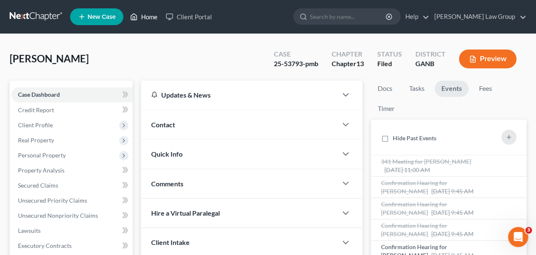
click at [151, 14] on link "Home" at bounding box center [144, 16] width 36 height 15
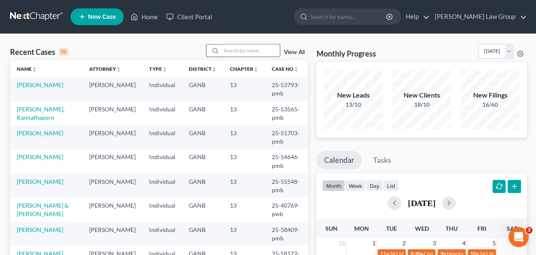
click at [229, 50] on input "search" at bounding box center [250, 50] width 59 height 12
type input "[PERSON_NAME]"
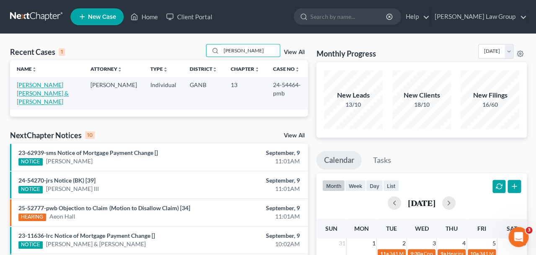
click at [63, 88] on link "[PERSON_NAME] [PERSON_NAME] & [PERSON_NAME]" at bounding box center [43, 93] width 52 height 24
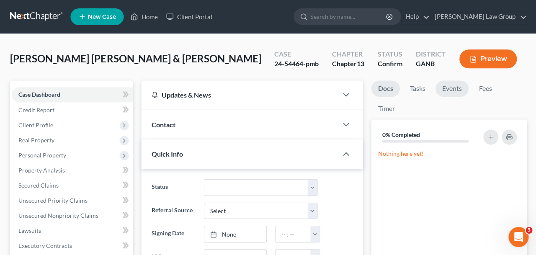
click at [449, 89] on link "Events" at bounding box center [451, 88] width 33 height 16
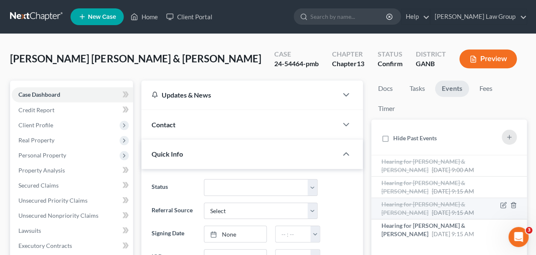
scroll to position [86, 0]
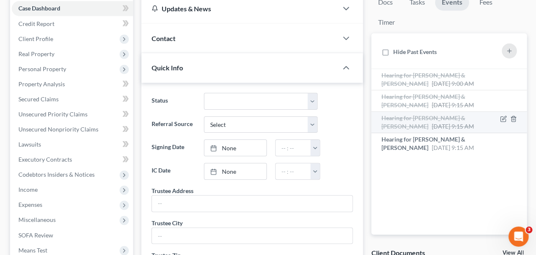
click at [414, 131] on div "Hearing for [PERSON_NAME] & [PERSON_NAME] [DATE] 9:15 AM" at bounding box center [430, 122] width 99 height 17
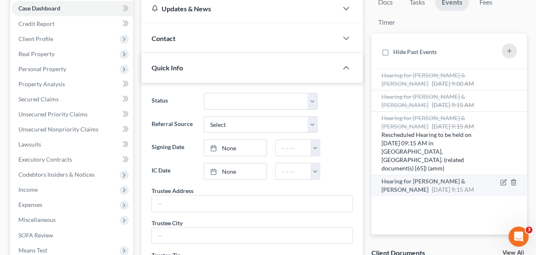
click at [418, 193] on span "Hearing for [PERSON_NAME] & [PERSON_NAME]" at bounding box center [423, 185] width 84 height 15
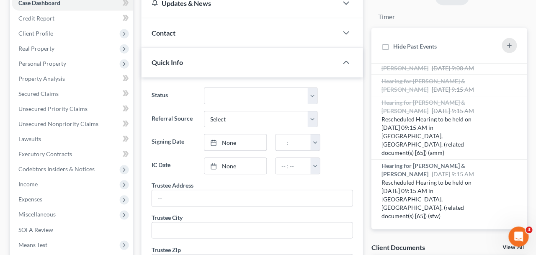
scroll to position [241, 0]
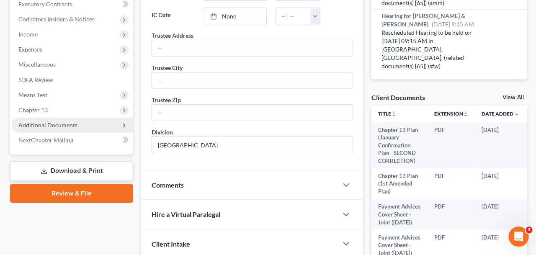
click at [73, 122] on span "Additional Documents" at bounding box center [47, 124] width 59 height 7
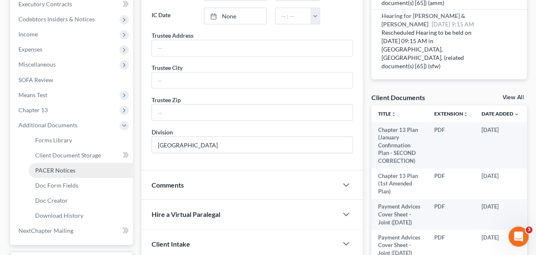
click at [77, 168] on link "PACER Notices" at bounding box center [80, 170] width 104 height 15
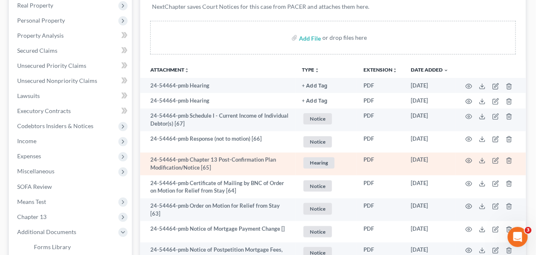
scroll to position [159, 0]
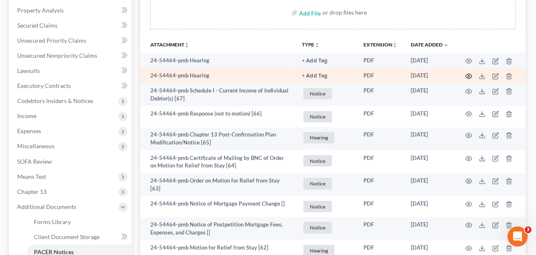
click at [469, 76] on icon "button" at bounding box center [469, 76] width 7 height 7
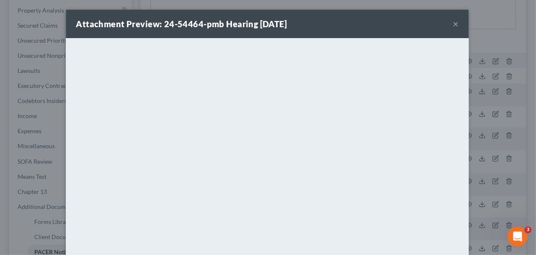
click at [454, 26] on button "×" at bounding box center [456, 24] width 6 height 10
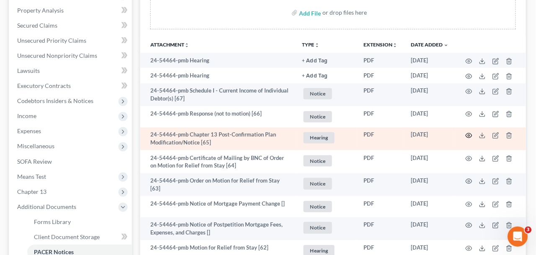
click at [468, 135] on circle "button" at bounding box center [469, 136] width 2 height 2
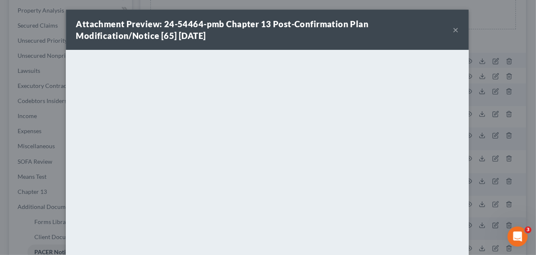
click at [452, 31] on div "Attachment Preview: 24-54464-pmb Chapter 13 Post-Confirmation Plan Modification…" at bounding box center [265, 29] width 376 height 23
click at [456, 32] on button "×" at bounding box center [456, 30] width 6 height 10
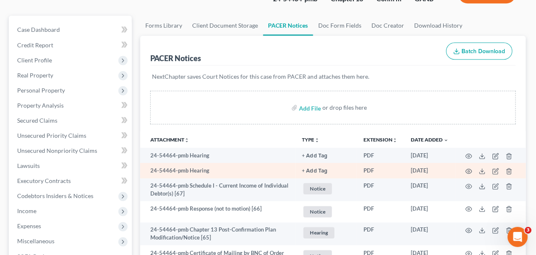
scroll to position [0, 0]
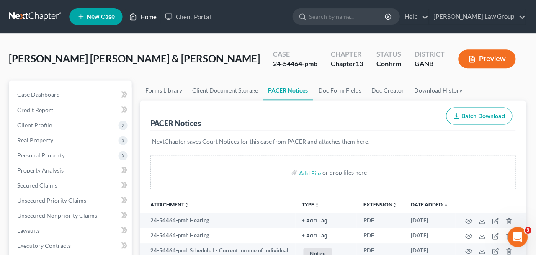
click at [139, 18] on link "Home" at bounding box center [144, 16] width 36 height 15
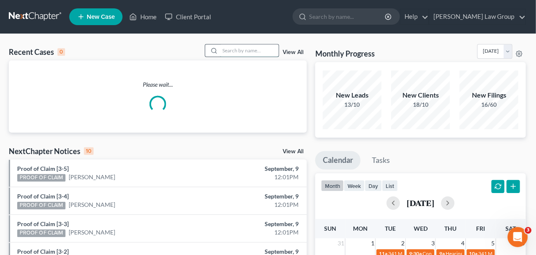
click at [231, 52] on input "search" at bounding box center [250, 50] width 59 height 12
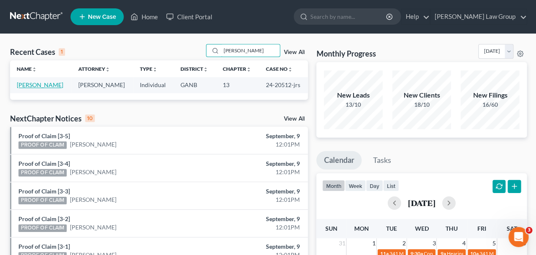
type input "[PERSON_NAME]"
click at [49, 82] on link "[PERSON_NAME]" at bounding box center [40, 84] width 46 height 7
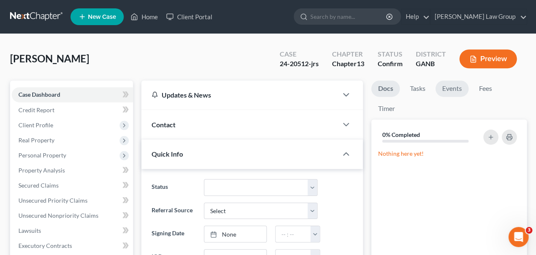
click at [446, 89] on link "Events" at bounding box center [451, 88] width 33 height 16
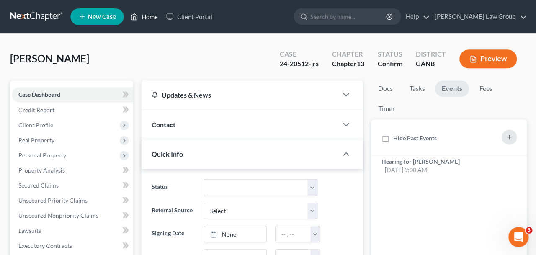
click at [154, 17] on link "Home" at bounding box center [144, 16] width 36 height 15
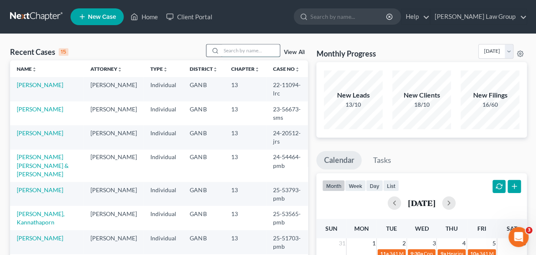
click at [221, 53] on input "search" at bounding box center [250, 50] width 59 height 12
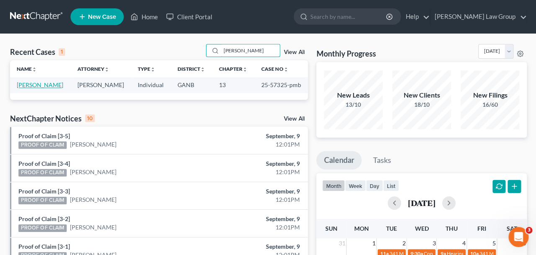
type input "[PERSON_NAME]"
click at [40, 83] on link "[PERSON_NAME]" at bounding box center [40, 84] width 46 height 7
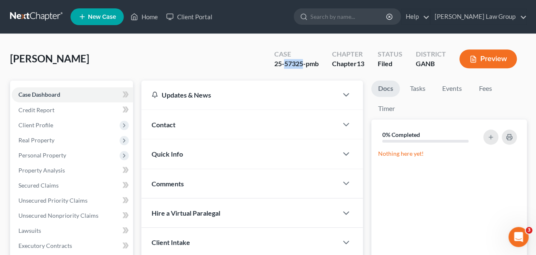
drag, startPoint x: 302, startPoint y: 66, endPoint x: 283, endPoint y: 66, distance: 18.4
click at [283, 66] on div "25-57325-pmb" at bounding box center [295, 64] width 44 height 10
copy div "57325"
click at [279, 66] on div "25-57325-pmb" at bounding box center [295, 64] width 44 height 10
drag, startPoint x: 273, startPoint y: 65, endPoint x: 303, endPoint y: 65, distance: 29.3
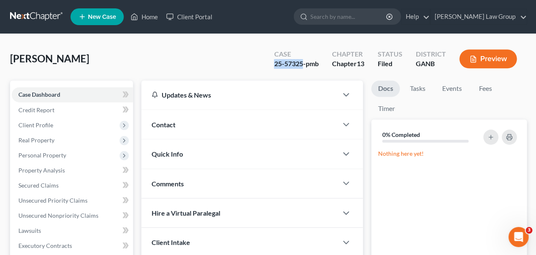
click at [303, 65] on div "25-57325-pmb" at bounding box center [295, 64] width 44 height 10
copy div "25-57325"
click at [446, 87] on link "Events" at bounding box center [451, 88] width 33 height 16
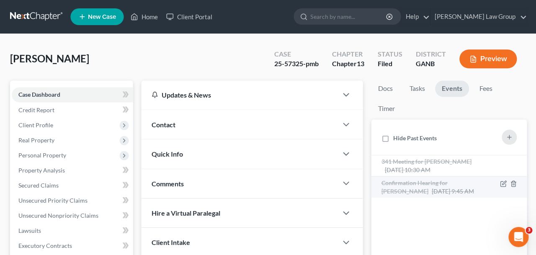
click at [412, 179] on div "Confirmation Hearing for [PERSON_NAME] [DATE] 9:45 AM" at bounding box center [430, 186] width 99 height 17
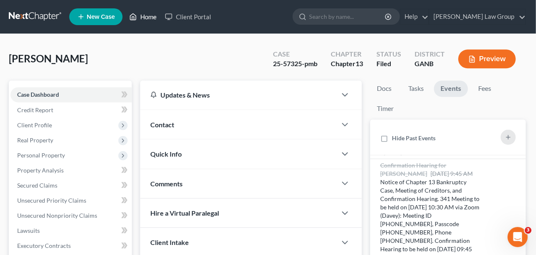
click at [146, 22] on link "Home" at bounding box center [144, 16] width 36 height 15
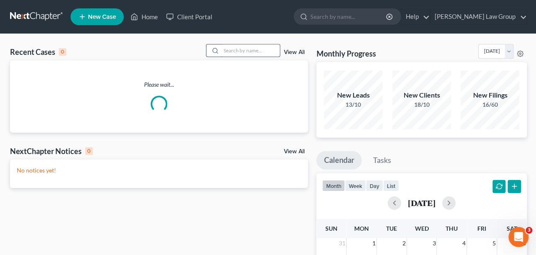
click at [224, 50] on input "search" at bounding box center [250, 50] width 59 height 12
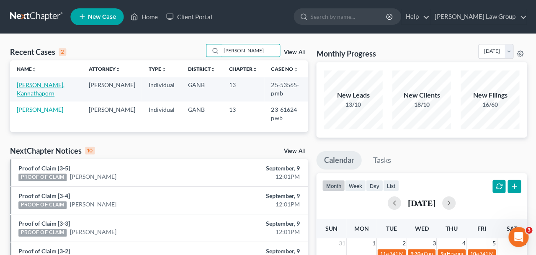
type input "[PERSON_NAME]"
click at [57, 85] on link "[PERSON_NAME], Kannathaporn" at bounding box center [41, 88] width 48 height 15
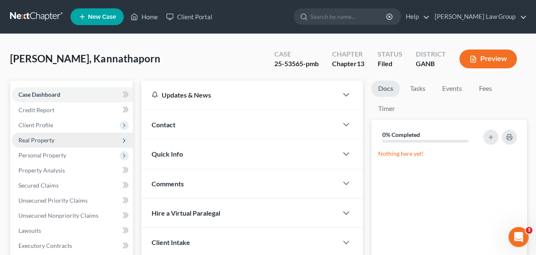
scroll to position [181, 0]
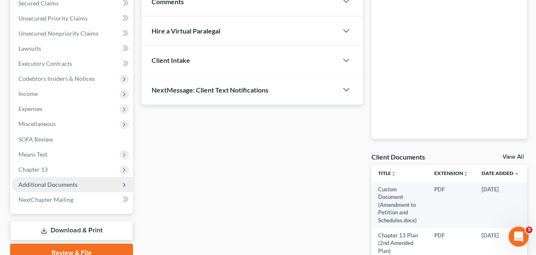
click at [39, 181] on span "Additional Documents" at bounding box center [47, 184] width 59 height 7
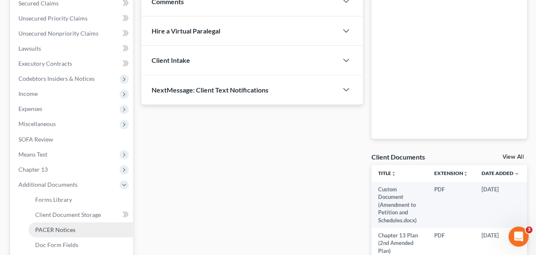
click at [49, 229] on span "PACER Notices" at bounding box center [55, 229] width 40 height 7
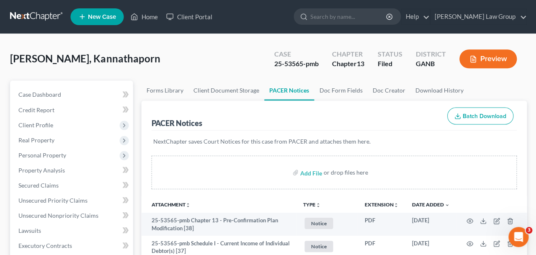
scroll to position [34, 0]
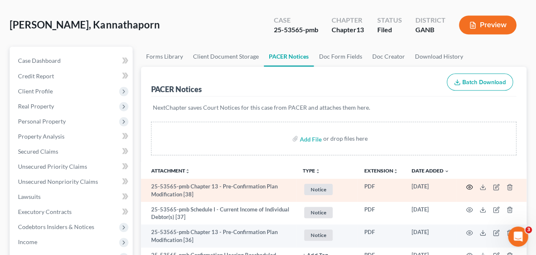
click at [469, 188] on icon "button" at bounding box center [469, 187] width 7 height 7
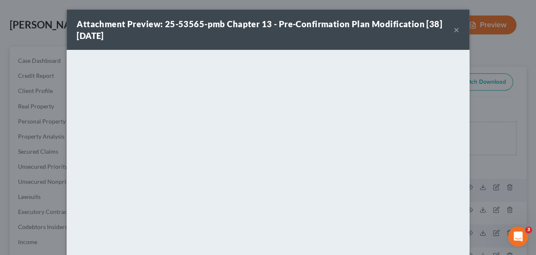
click at [457, 33] on button "×" at bounding box center [456, 30] width 6 height 10
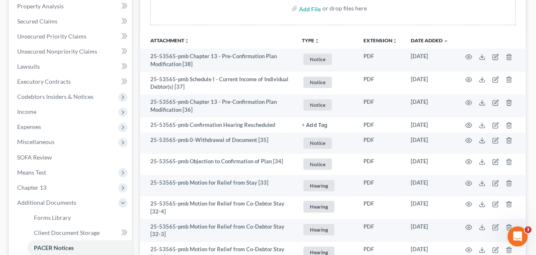
scroll to position [164, 0]
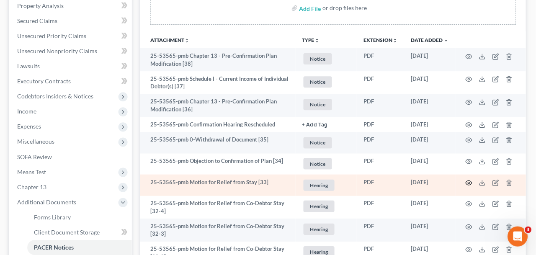
click at [469, 182] on circle "button" at bounding box center [469, 183] width 2 height 2
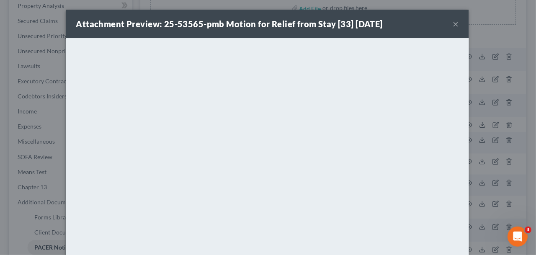
click at [459, 22] on button "×" at bounding box center [456, 24] width 6 height 10
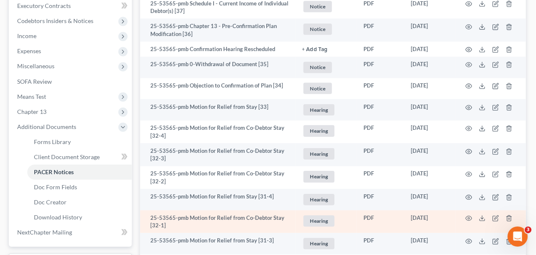
scroll to position [261, 0]
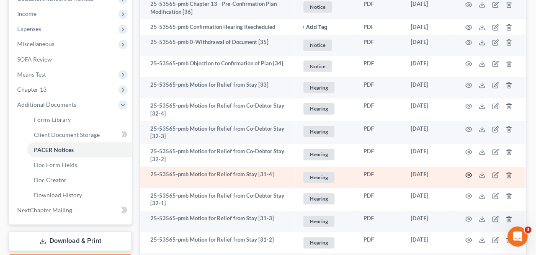
click at [468, 175] on icon "button" at bounding box center [469, 175] width 7 height 7
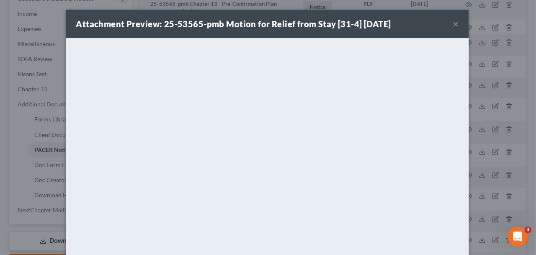
click at [459, 25] on button "×" at bounding box center [456, 24] width 6 height 10
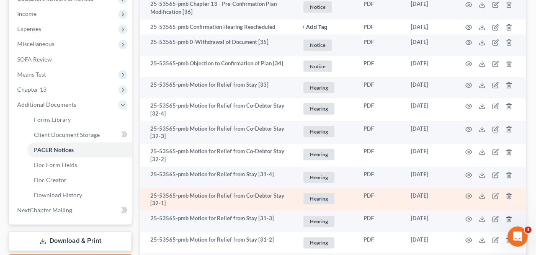
scroll to position [282, 0]
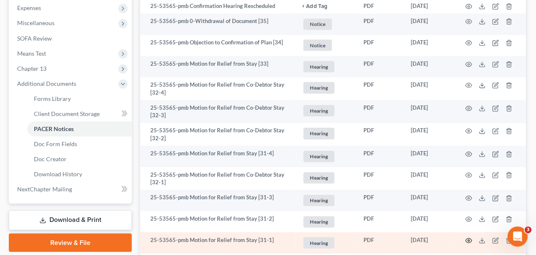
click at [469, 240] on icon "button" at bounding box center [469, 240] width 7 height 7
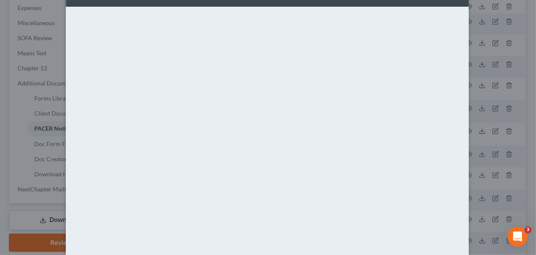
scroll to position [0, 0]
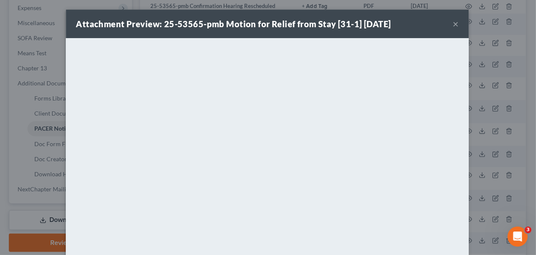
click at [456, 23] on button "×" at bounding box center [456, 24] width 6 height 10
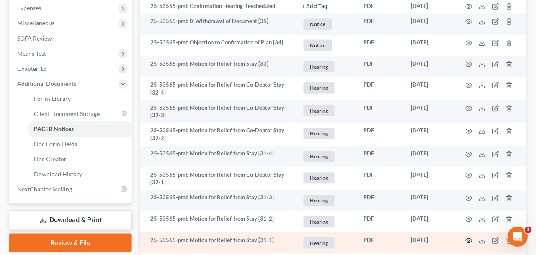
click at [471, 240] on icon "button" at bounding box center [469, 240] width 7 height 7
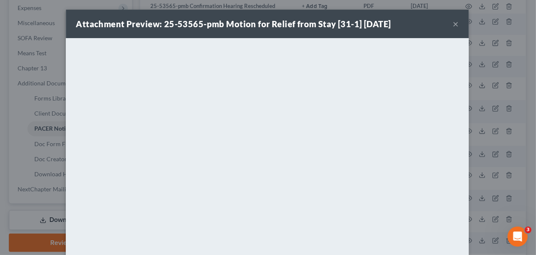
click at [456, 26] on button "×" at bounding box center [456, 24] width 6 height 10
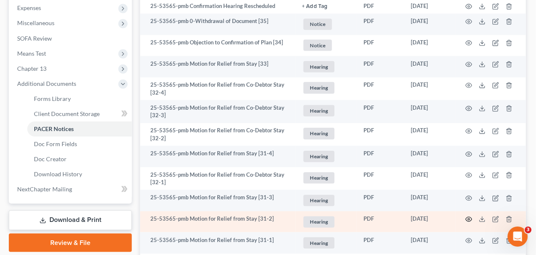
click at [470, 219] on icon "button" at bounding box center [469, 219] width 7 height 7
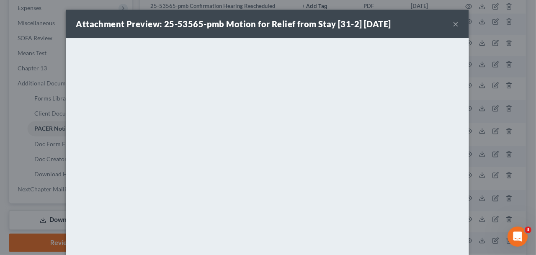
click at [458, 24] on button "×" at bounding box center [456, 24] width 6 height 10
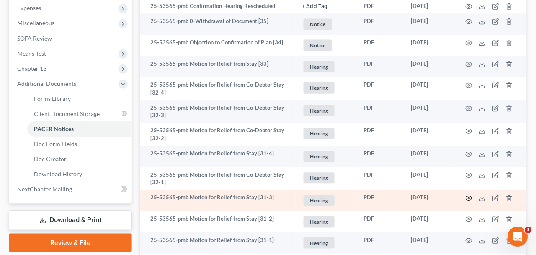
click at [468, 196] on icon "button" at bounding box center [469, 198] width 6 height 5
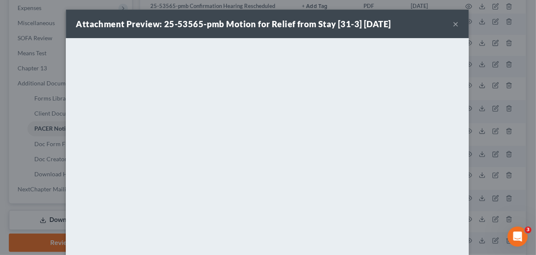
click at [457, 24] on button "×" at bounding box center [456, 24] width 6 height 10
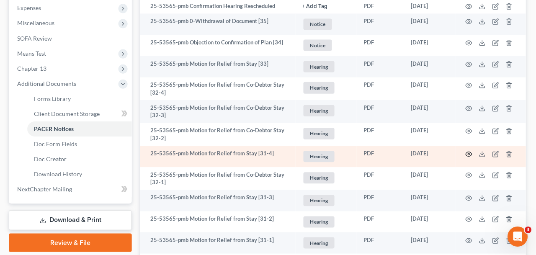
click at [466, 154] on icon "button" at bounding box center [469, 154] width 7 height 7
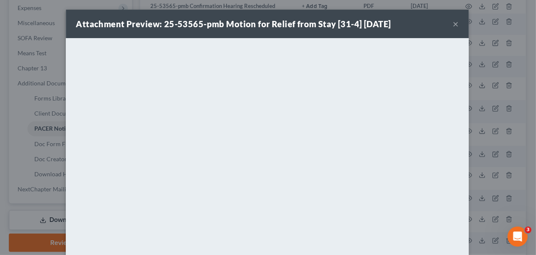
click at [455, 25] on button "×" at bounding box center [456, 24] width 6 height 10
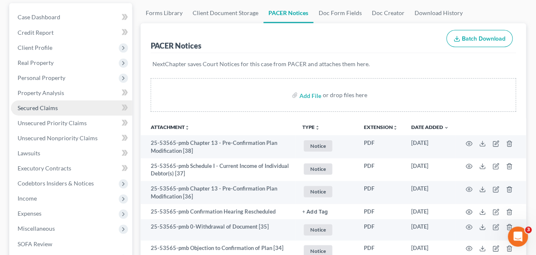
scroll to position [88, 0]
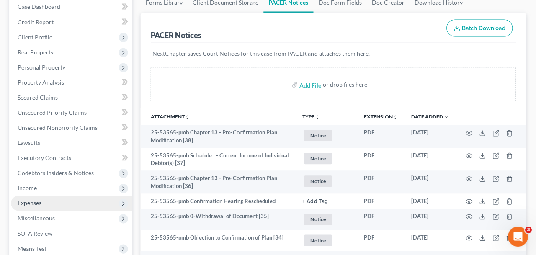
click at [51, 206] on span "Expenses" at bounding box center [72, 203] width 121 height 15
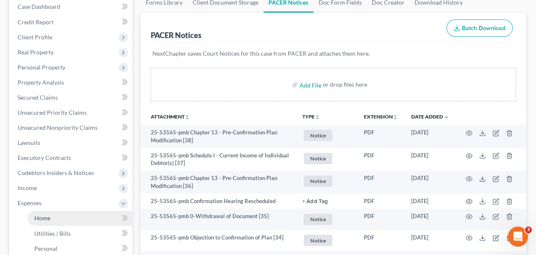
click at [52, 212] on link "Home" at bounding box center [80, 218] width 104 height 15
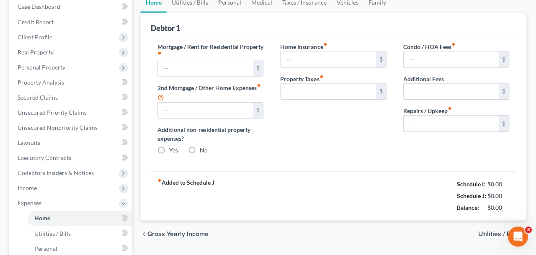
type input "535.00"
type input "245.00"
radio input "true"
type input "0.00"
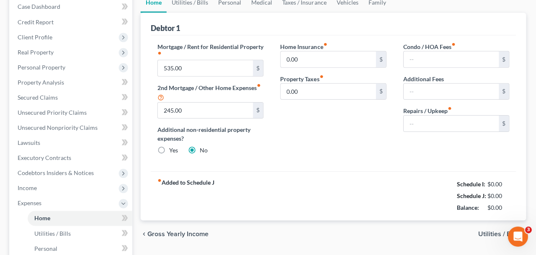
type input "0.00"
type input "10.00"
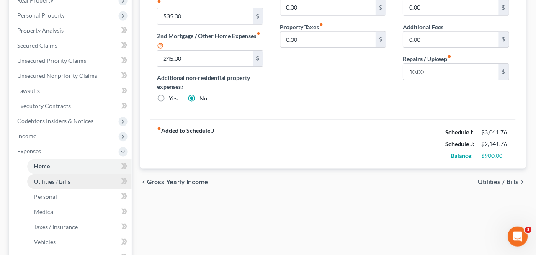
scroll to position [255, 0]
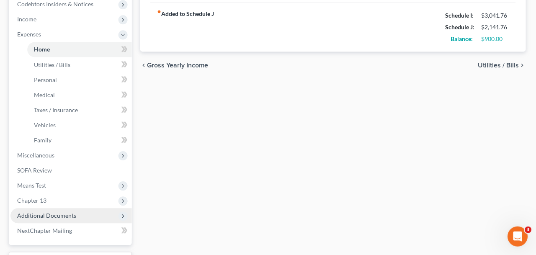
click at [70, 218] on span "Additional Documents" at bounding box center [47, 215] width 59 height 7
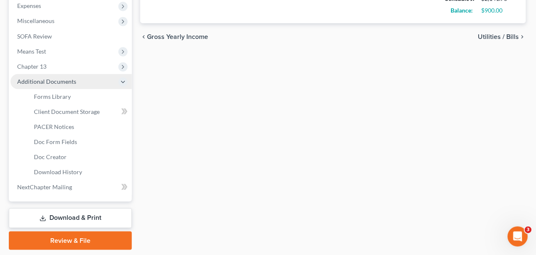
scroll to position [295, 0]
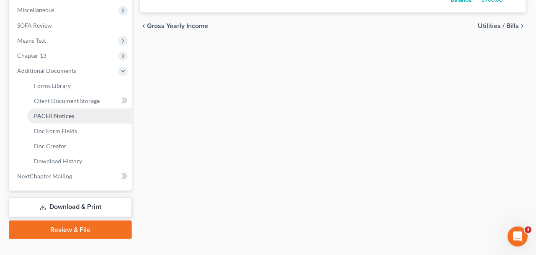
click at [63, 117] on span "PACER Notices" at bounding box center [55, 116] width 40 height 7
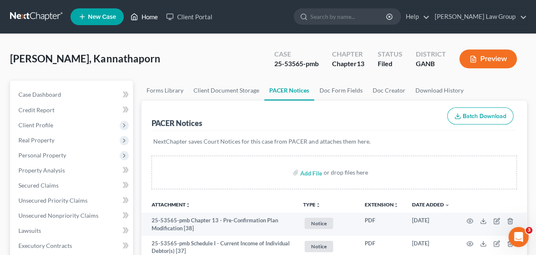
click at [139, 21] on link "Home" at bounding box center [144, 16] width 36 height 15
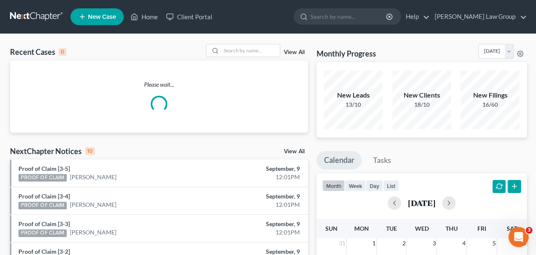
click at [226, 58] on div "Recent Cases 0 View All" at bounding box center [158, 52] width 297 height 16
click at [226, 50] on input "search" at bounding box center [250, 50] width 59 height 12
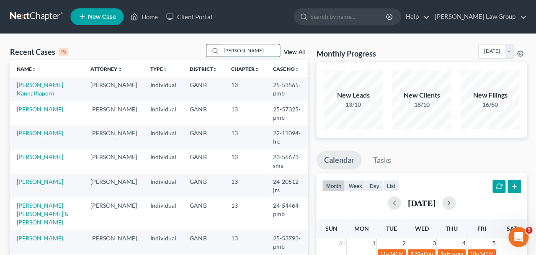
type input "[PERSON_NAME]"
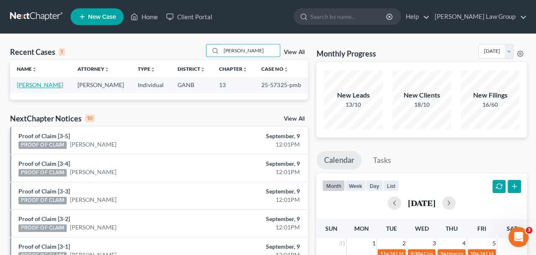
click at [32, 87] on link "[PERSON_NAME]" at bounding box center [40, 84] width 46 height 7
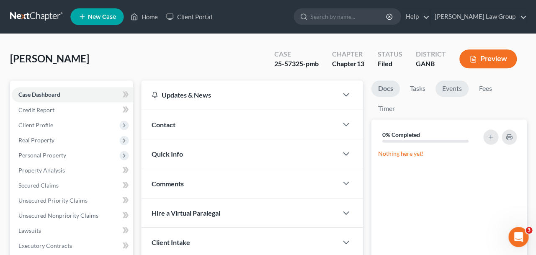
click at [452, 95] on link "Events" at bounding box center [451, 88] width 33 height 16
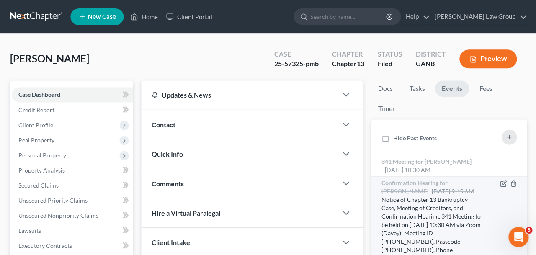
scroll to position [18, 0]
